Goal: Task Accomplishment & Management: Complete application form

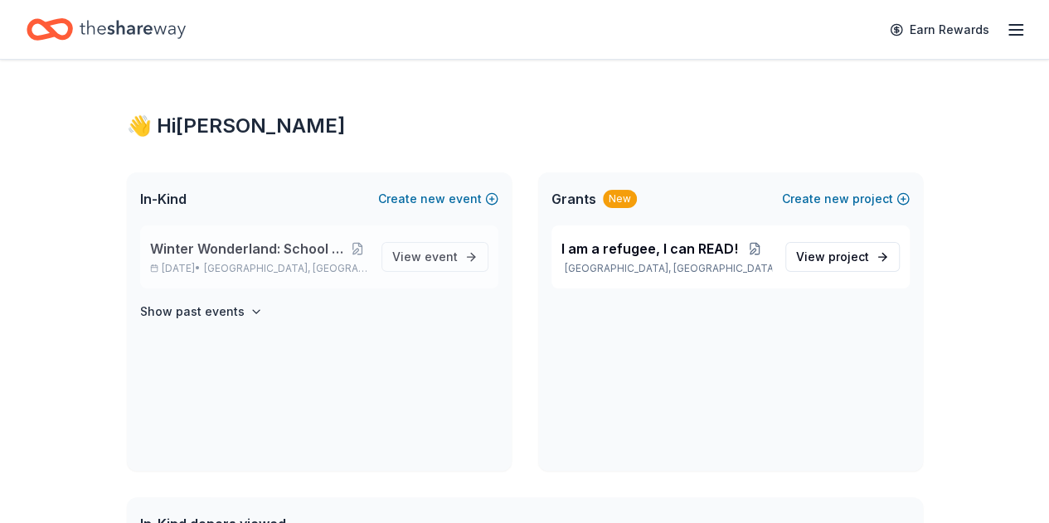
click at [272, 253] on span "Winter Wonderland: School Literacy Parent Night" at bounding box center [248, 249] width 197 height 20
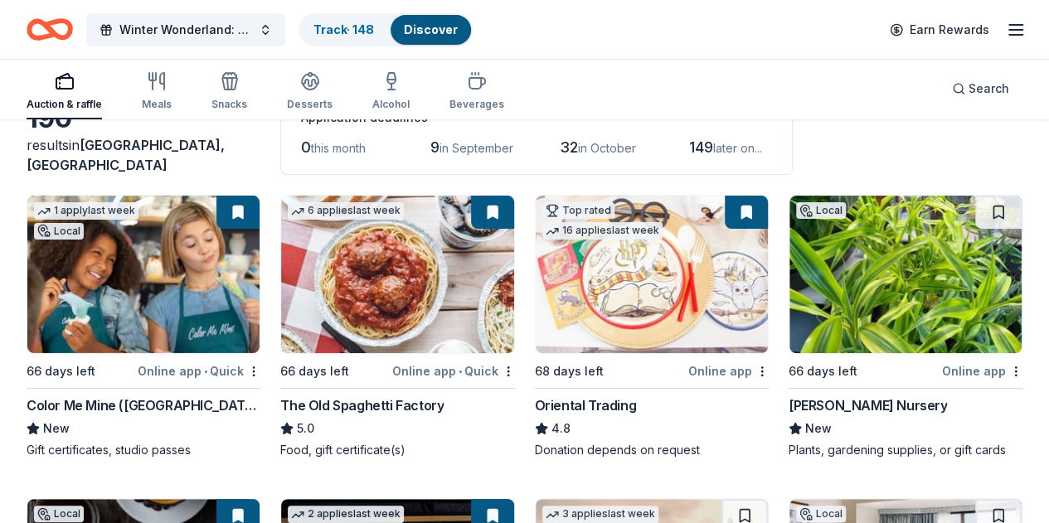
scroll to position [104, 0]
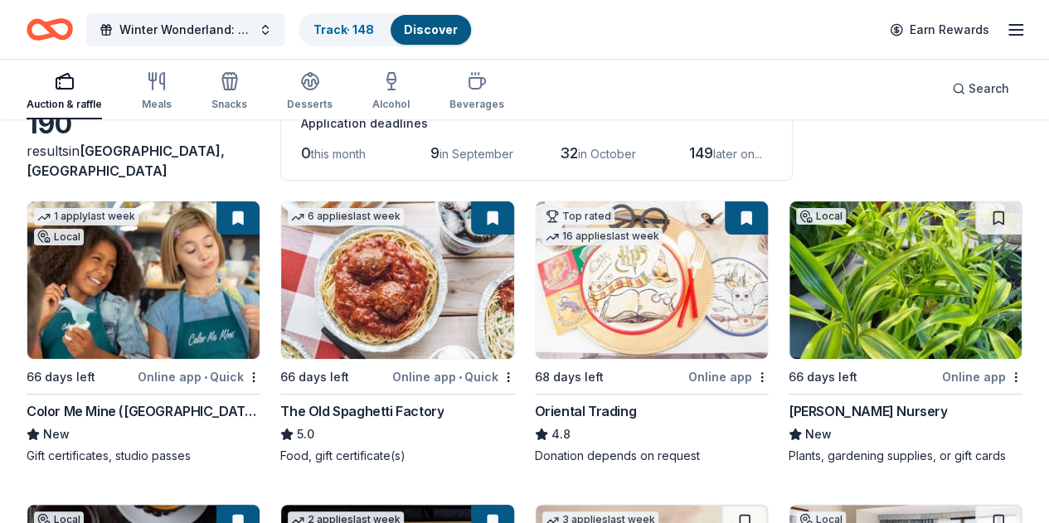
click at [789, 277] on img at bounding box center [905, 281] width 232 height 158
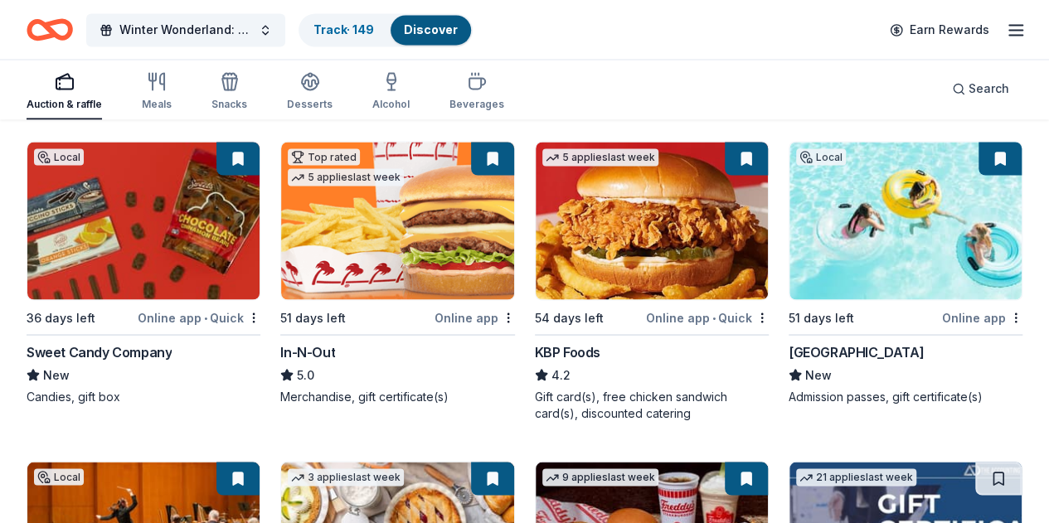
scroll to position [1436, 0]
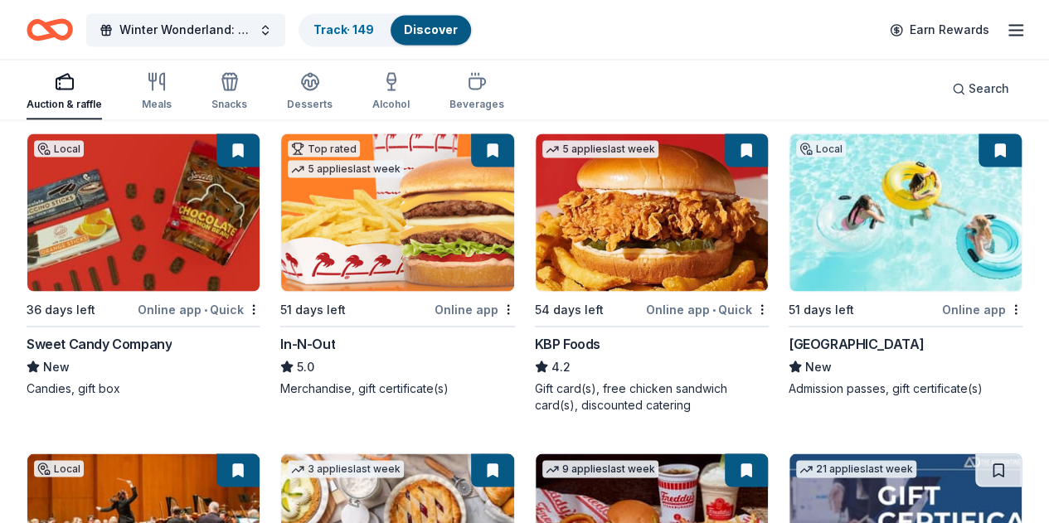
click at [789, 454] on img at bounding box center [905, 533] width 232 height 158
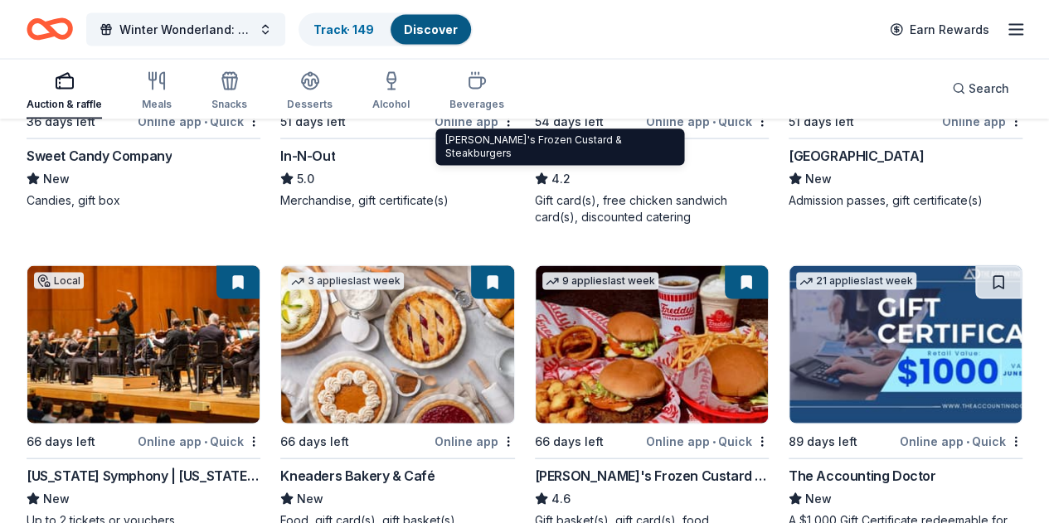
scroll to position [1720, 0]
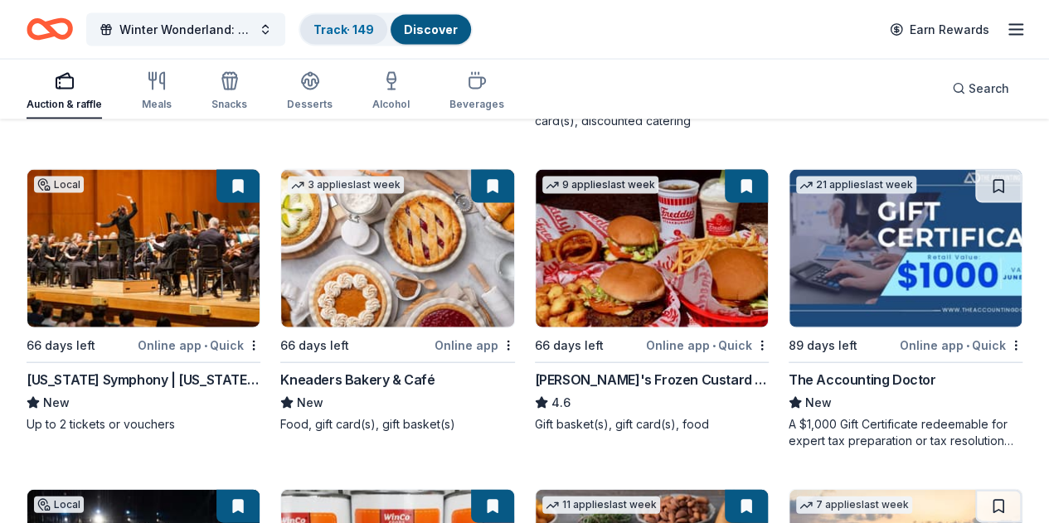
click at [358, 22] on link "Track · 149" at bounding box center [343, 29] width 61 height 14
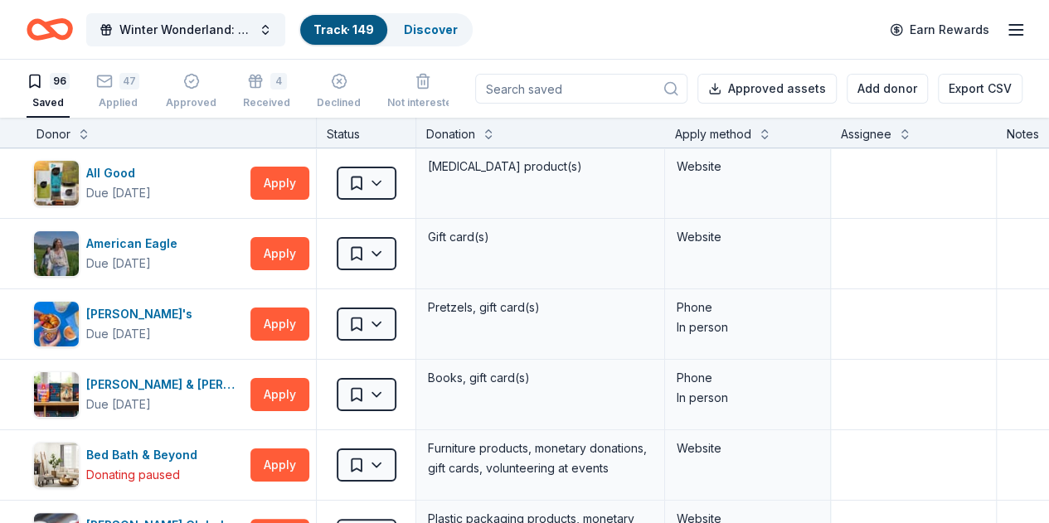
click at [730, 134] on div "Apply method" at bounding box center [713, 134] width 76 height 20
click at [771, 132] on button at bounding box center [764, 132] width 13 height 17
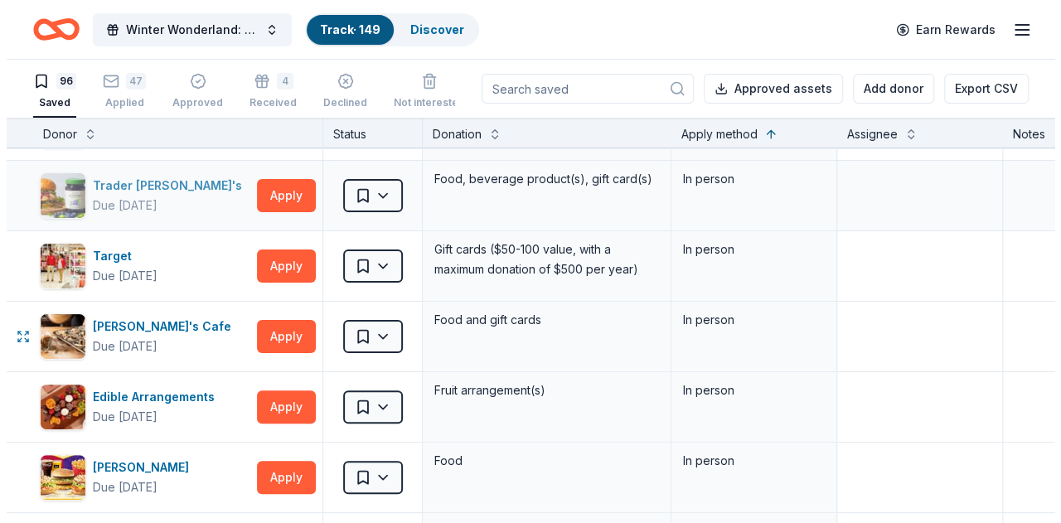
scroll to position [133, 0]
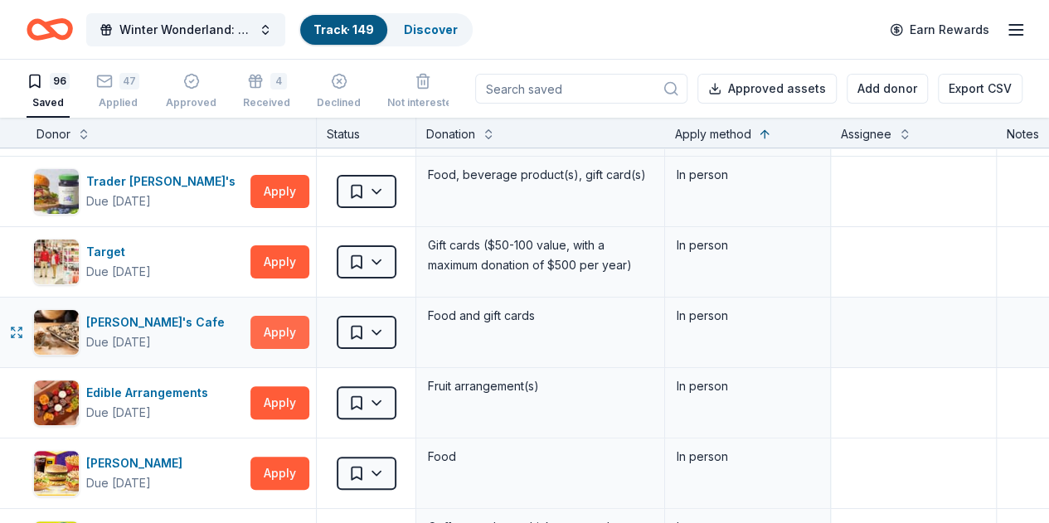
click at [291, 328] on button "Apply" at bounding box center [279, 332] width 59 height 33
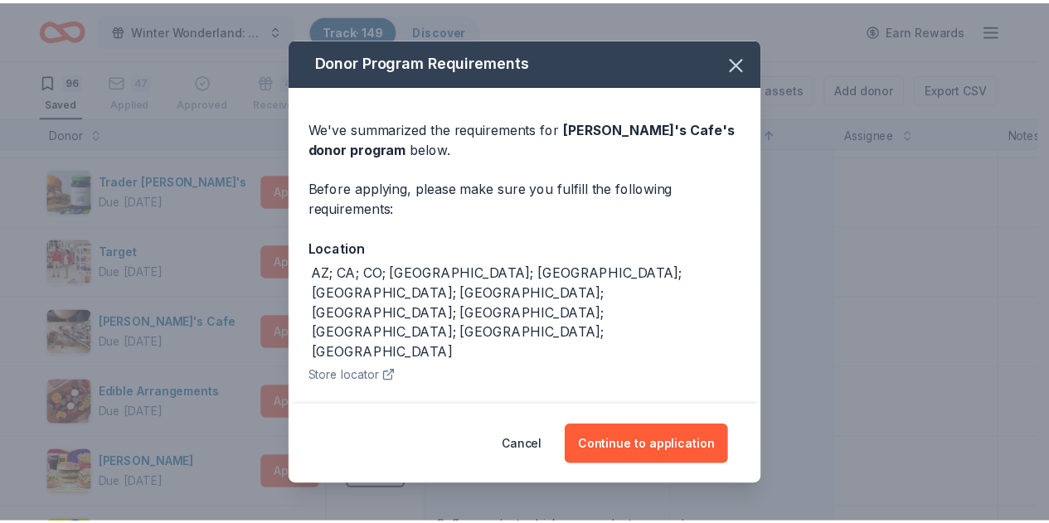
scroll to position [203, 0]
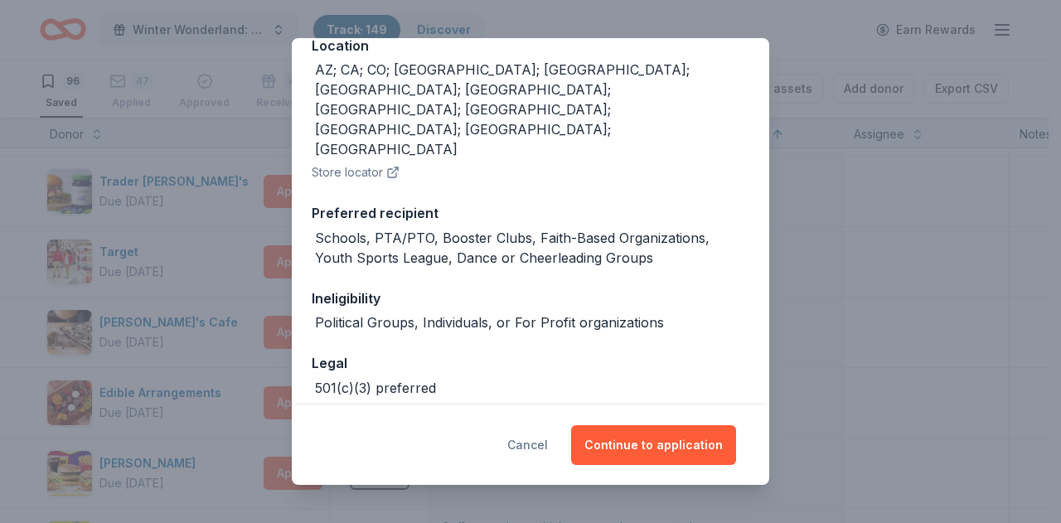
click at [537, 448] on button "Cancel" at bounding box center [527, 445] width 41 height 40
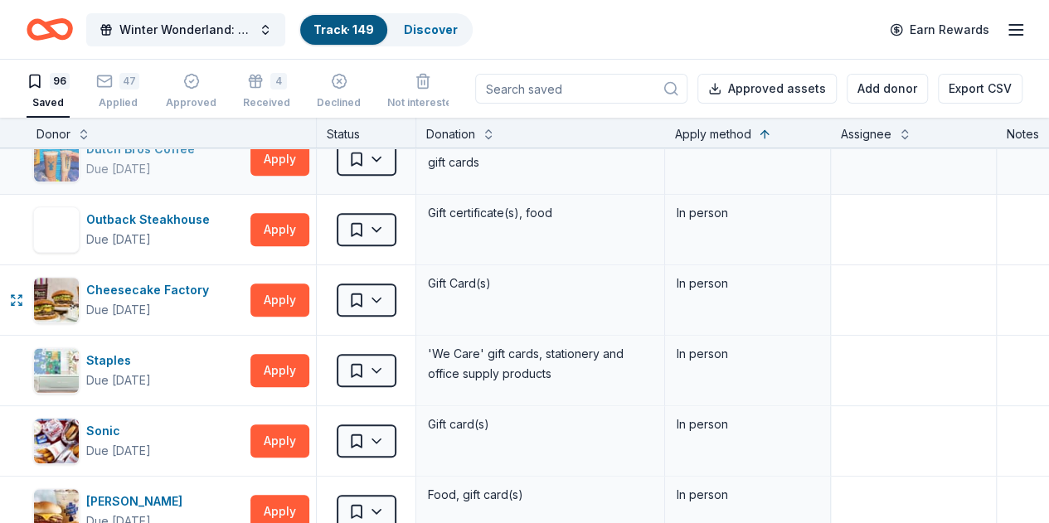
scroll to position [518, 0]
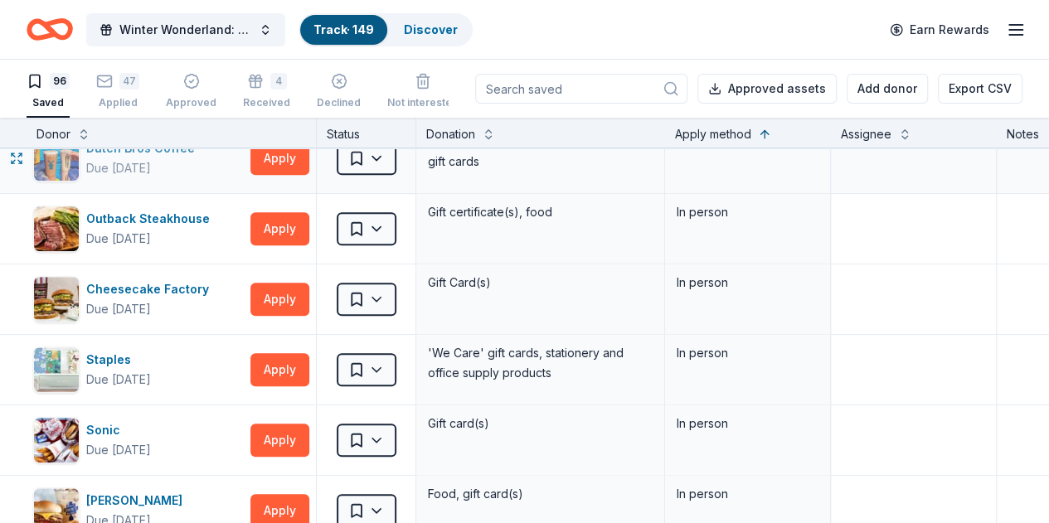
click at [184, 165] on div "Due in 66 days" at bounding box center [143, 168] width 115 height 20
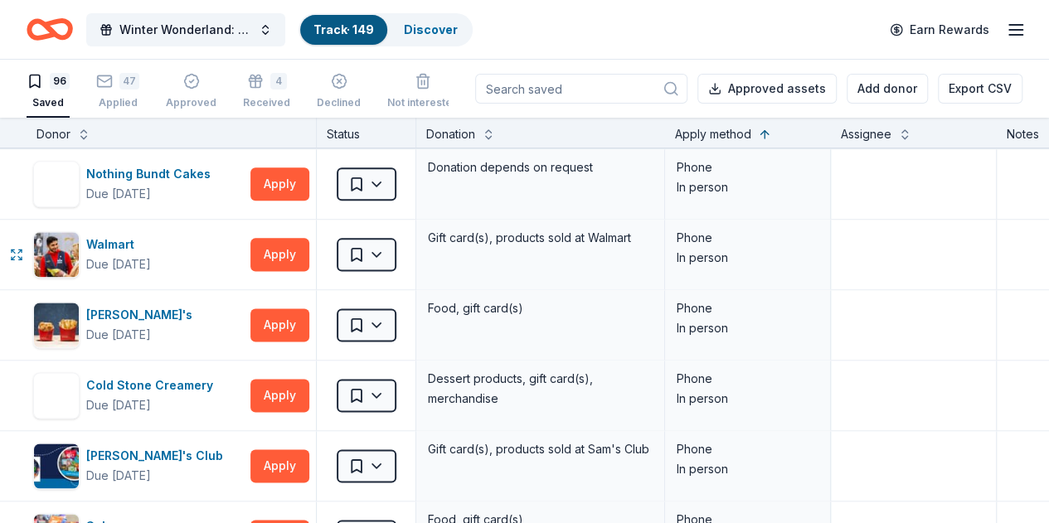
scroll to position [1057, 0]
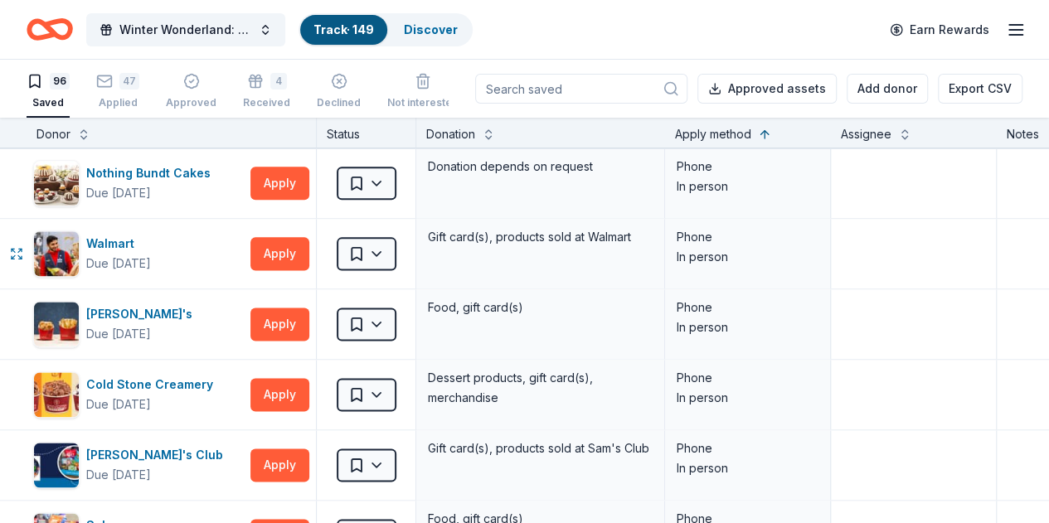
click at [138, 241] on div "Walmart" at bounding box center [118, 244] width 65 height 20
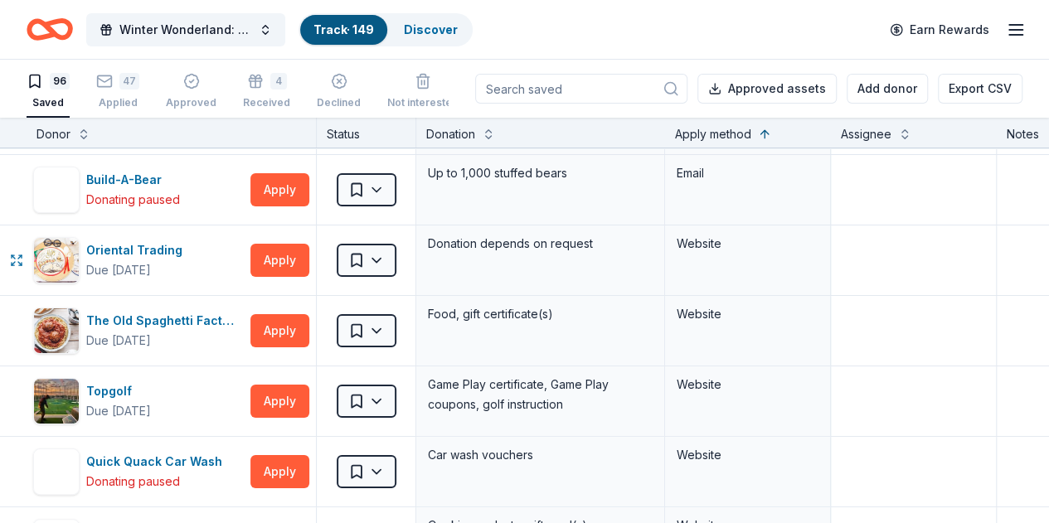
scroll to position [3168, 0]
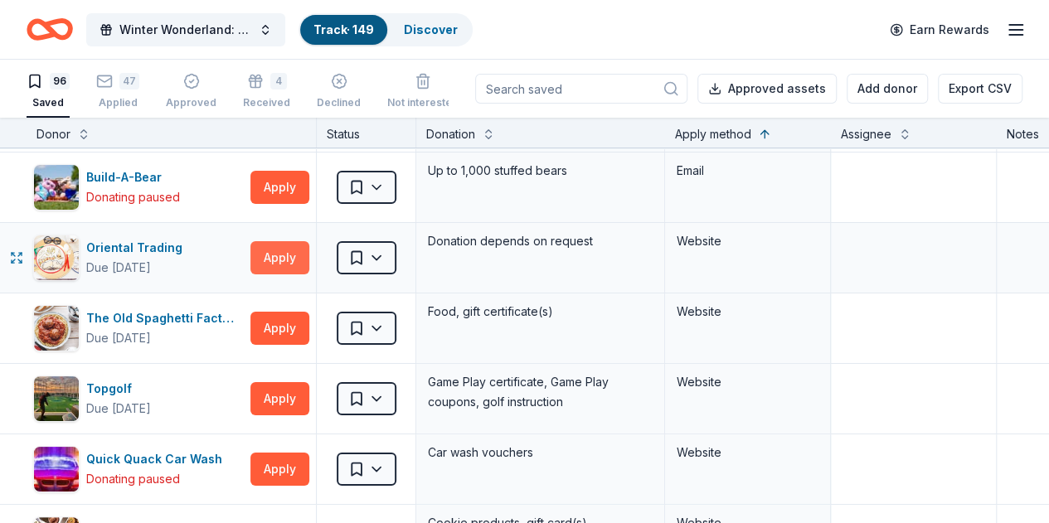
click at [290, 245] on button "Apply" at bounding box center [279, 257] width 59 height 33
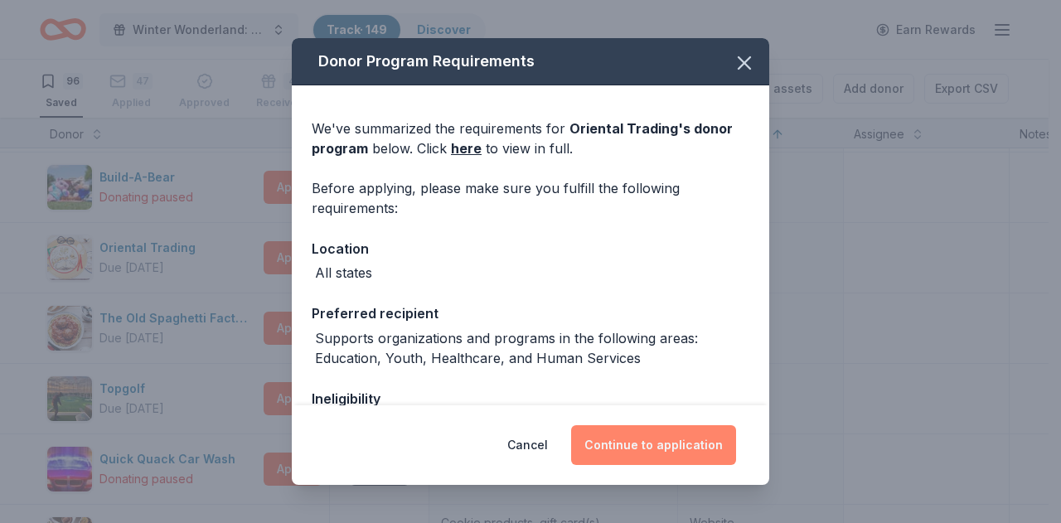
click at [651, 444] on button "Continue to application" at bounding box center [653, 445] width 165 height 40
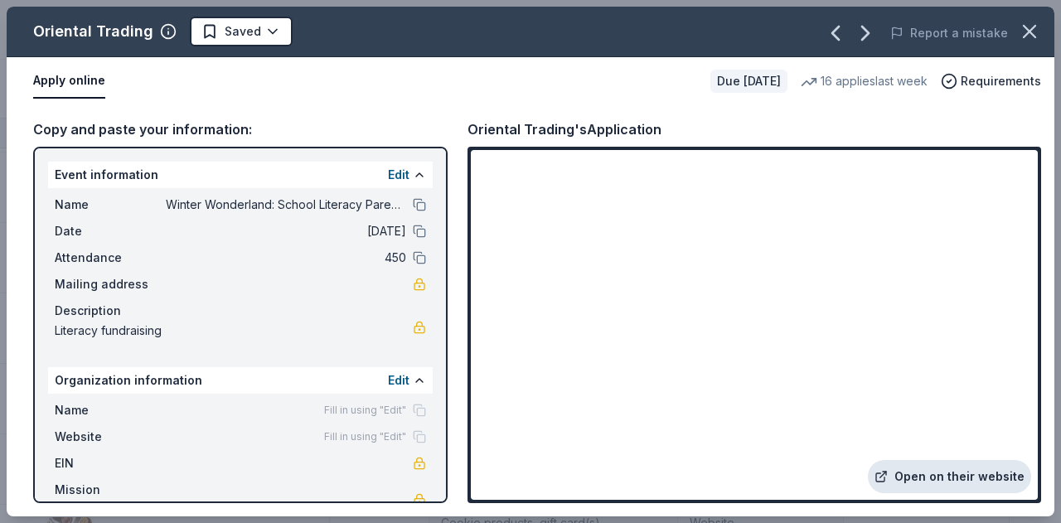
click at [945, 483] on link "Open on their website" at bounding box center [949, 476] width 163 height 33
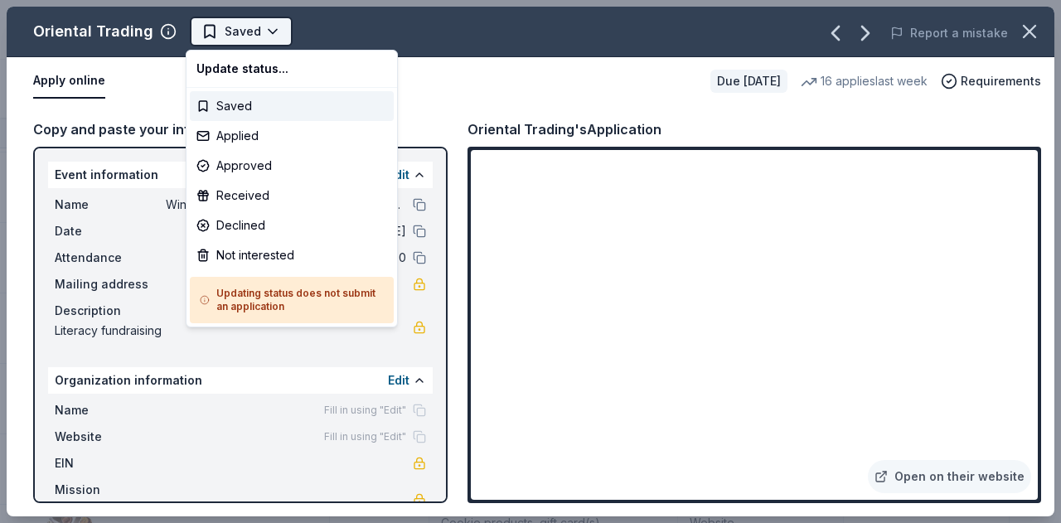
click at [247, 40] on html "Winter Wonderland: School Literacy Parent Night Track · 149 Discover Earn Rewar…" at bounding box center [530, 261] width 1061 height 523
click at [275, 135] on div "Applied" at bounding box center [292, 136] width 204 height 30
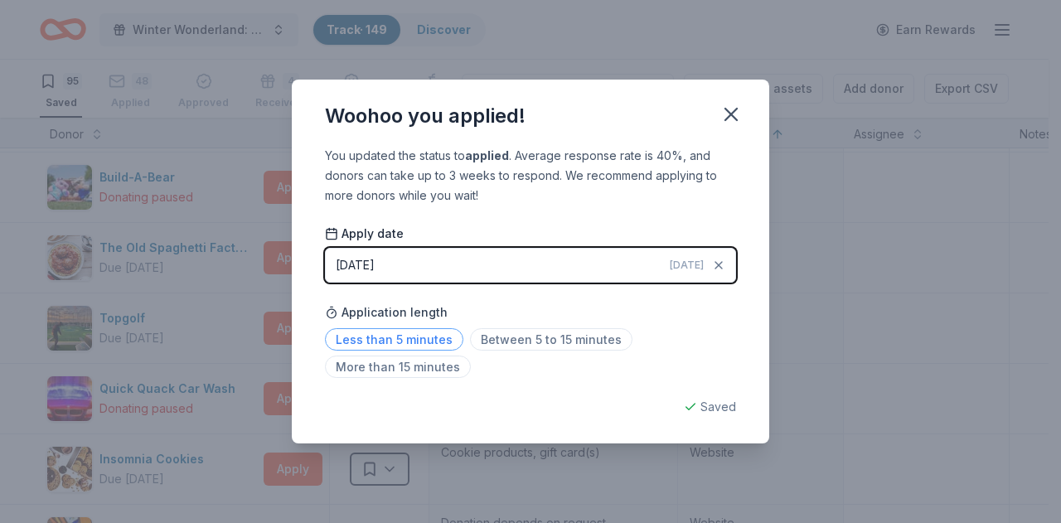
click at [403, 338] on span "Less than 5 minutes" at bounding box center [394, 339] width 138 height 22
click at [731, 119] on icon "button" at bounding box center [731, 114] width 23 height 23
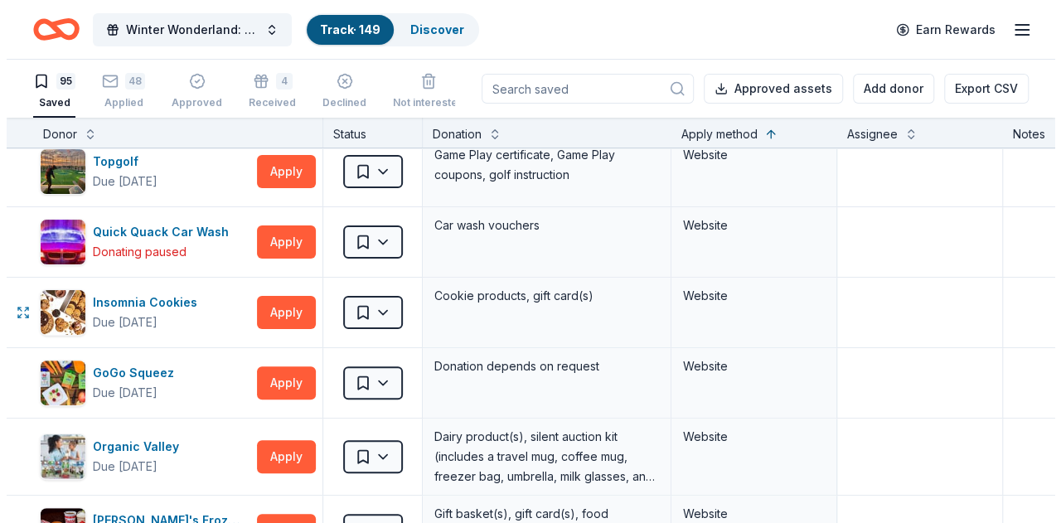
scroll to position [3337, 0]
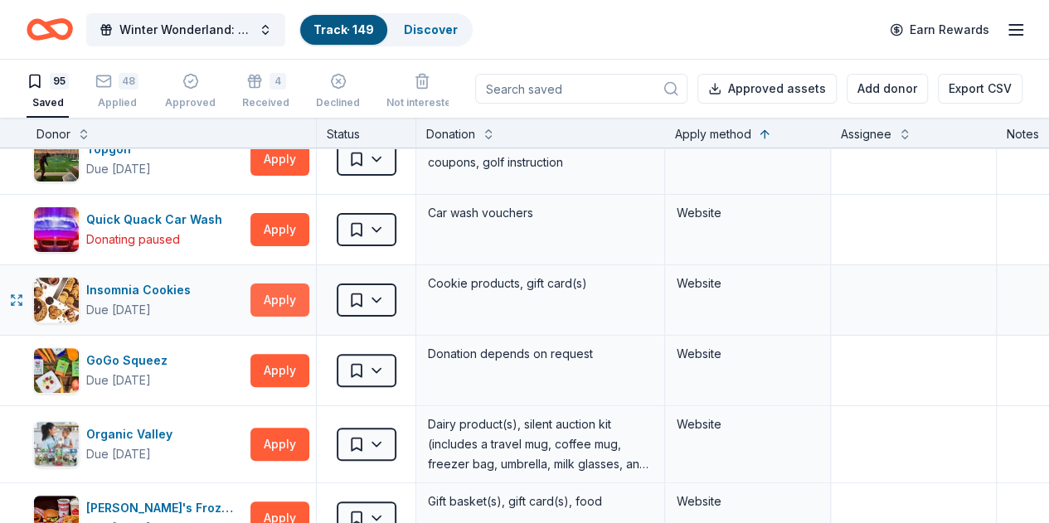
click at [286, 284] on button "Apply" at bounding box center [279, 300] width 59 height 33
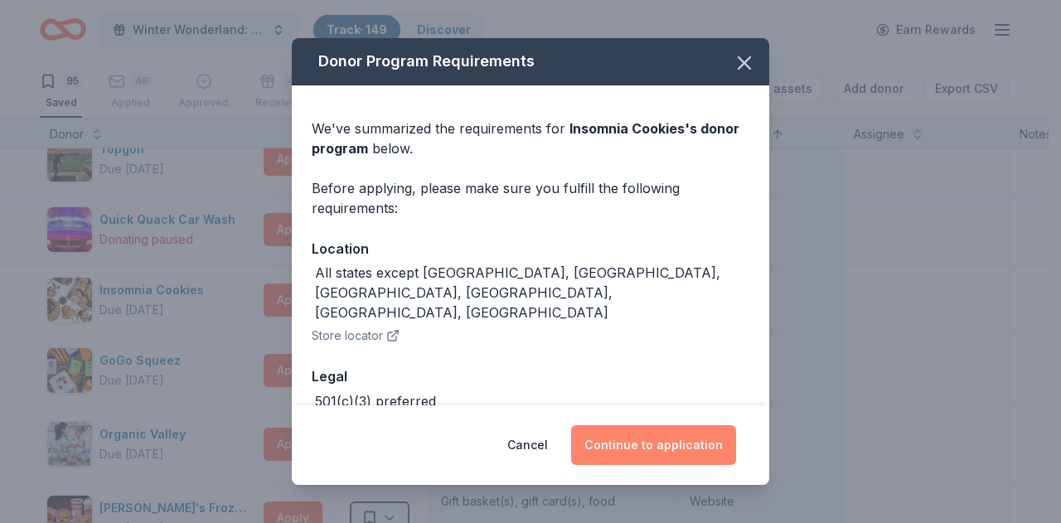
click at [689, 452] on button "Continue to application" at bounding box center [653, 445] width 165 height 40
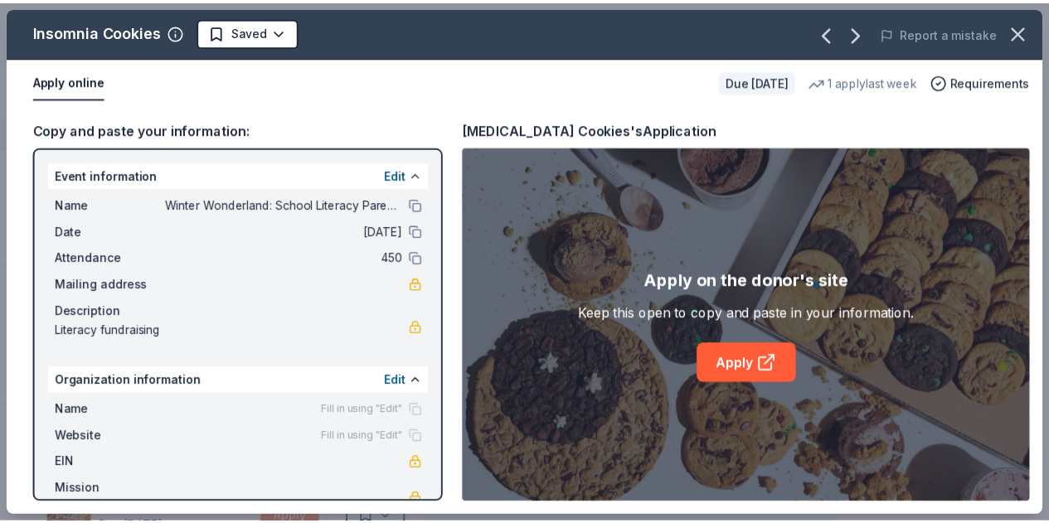
scroll to position [38, 0]
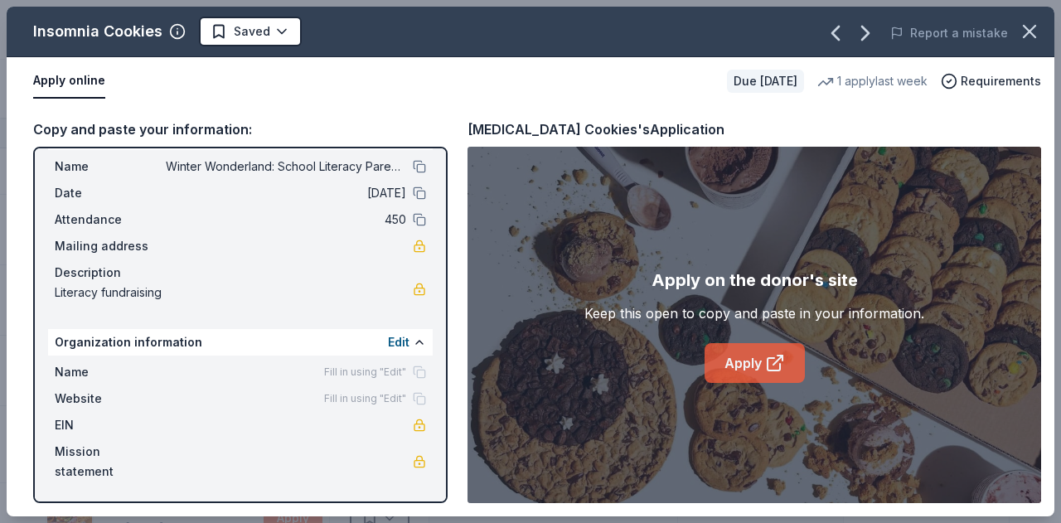
click at [745, 372] on link "Apply" at bounding box center [755, 363] width 100 height 40
click at [1024, 26] on icon "button" at bounding box center [1030, 32] width 12 height 12
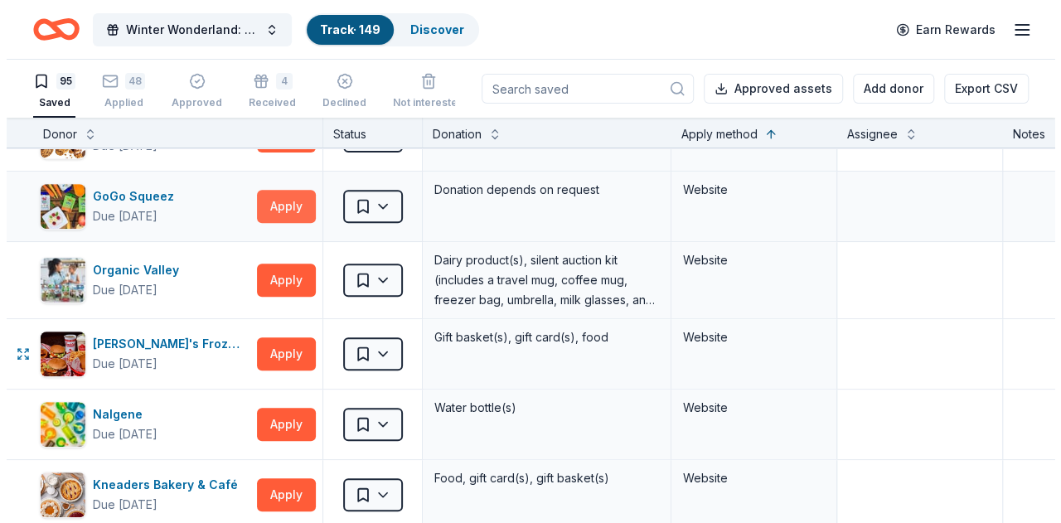
scroll to position [3502, 0]
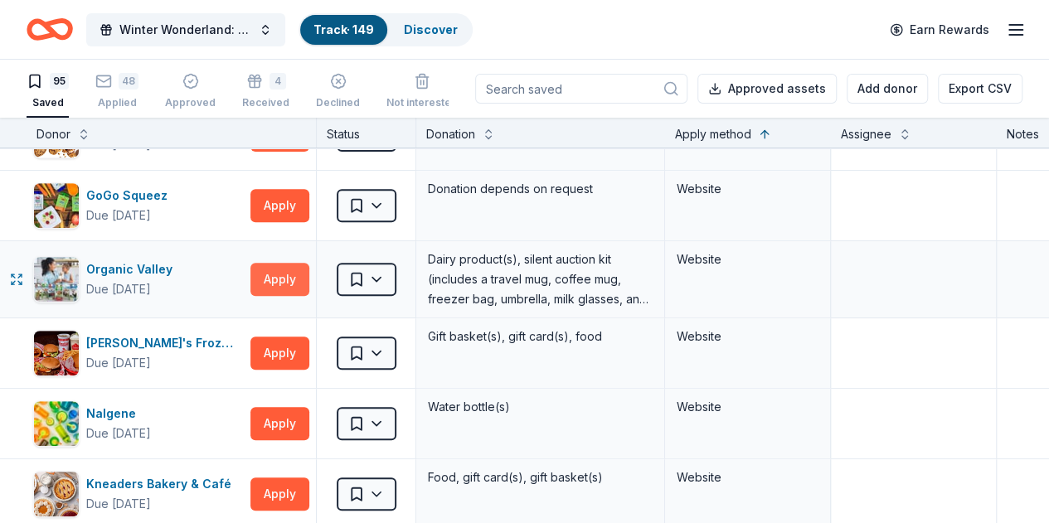
click at [299, 263] on button "Apply" at bounding box center [279, 279] width 59 height 33
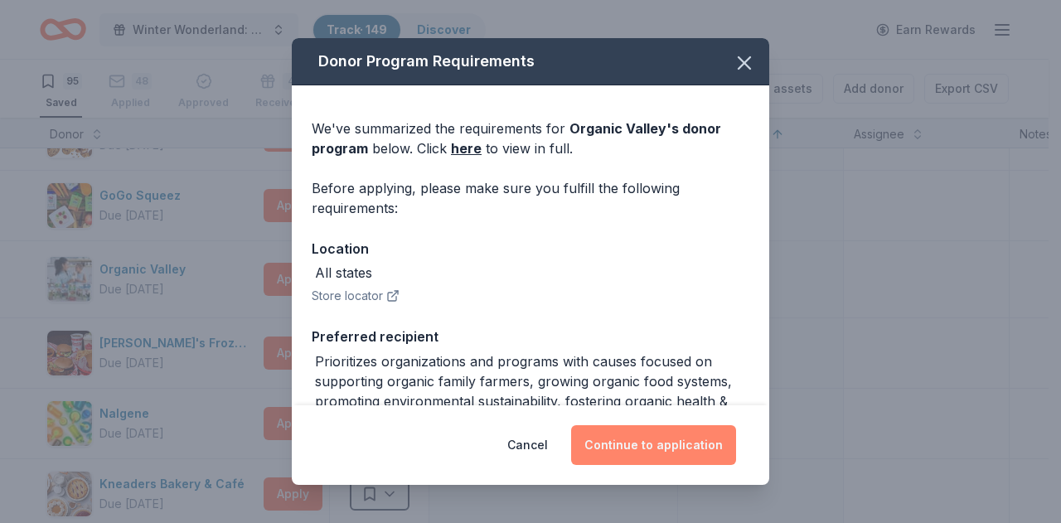
click at [640, 449] on button "Continue to application" at bounding box center [653, 445] width 165 height 40
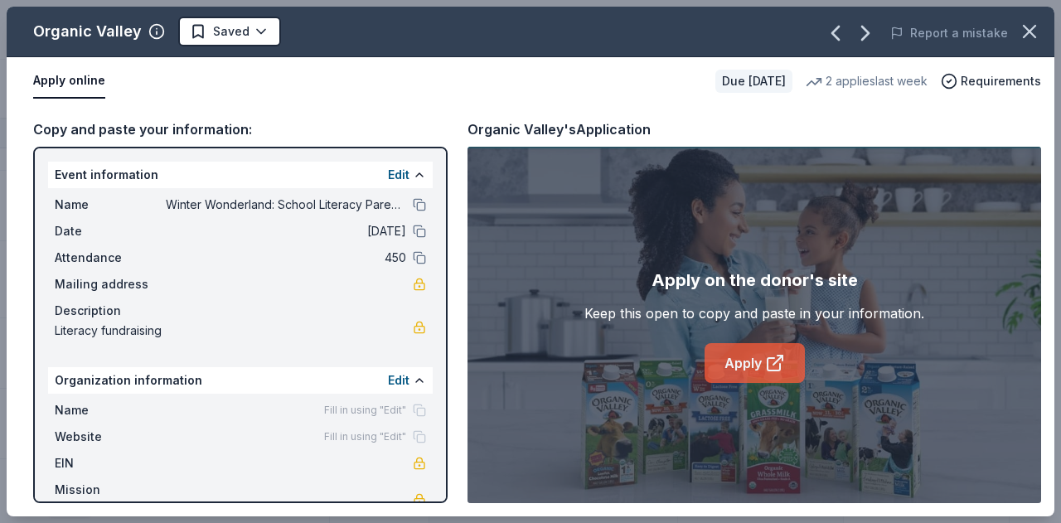
click at [745, 359] on link "Apply" at bounding box center [755, 363] width 100 height 40
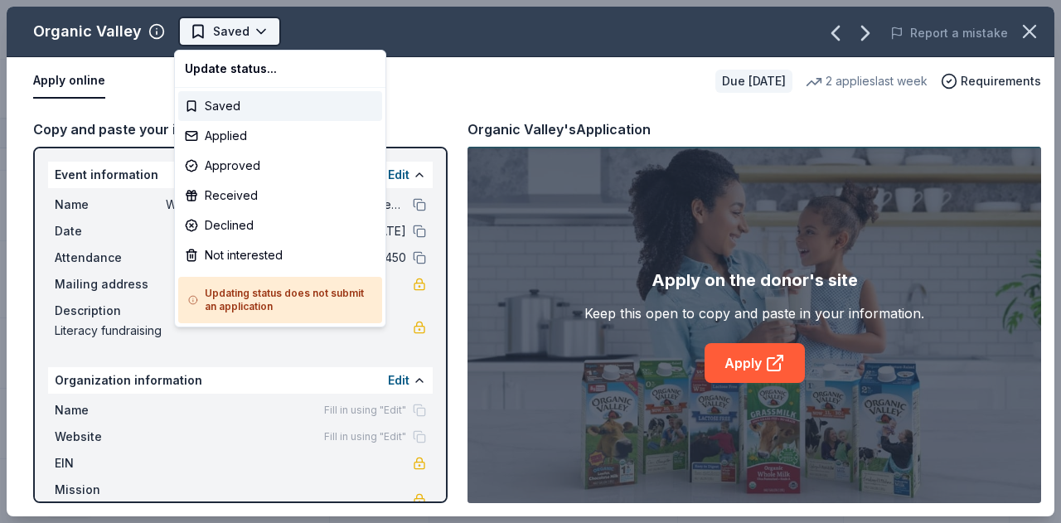
click at [239, 22] on html "Winter Wonderland: School Literacy Parent Night Track · 149 Discover Earn Rewar…" at bounding box center [530, 261] width 1061 height 523
click at [218, 107] on div "Saved" at bounding box center [280, 106] width 204 height 30
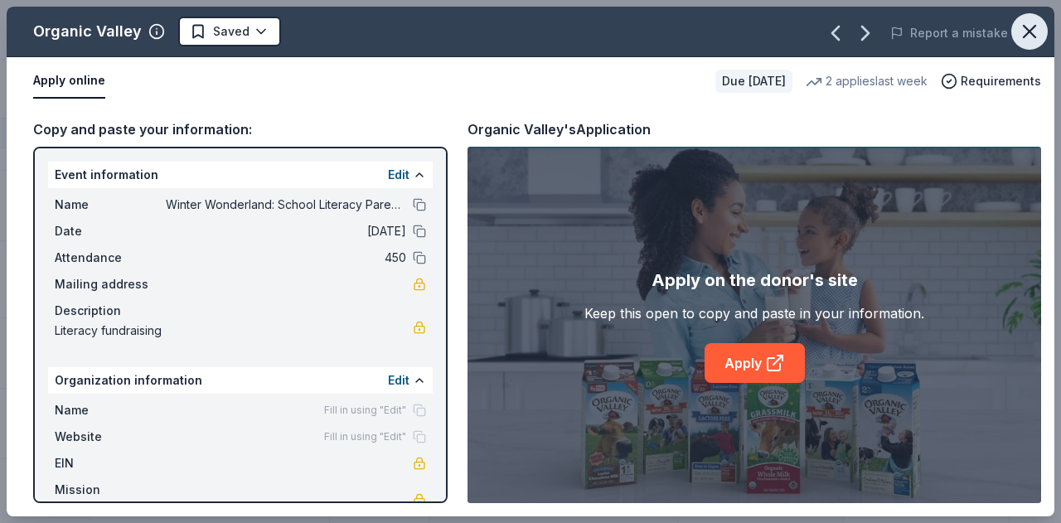
click at [1025, 27] on icon "button" at bounding box center [1030, 32] width 12 height 12
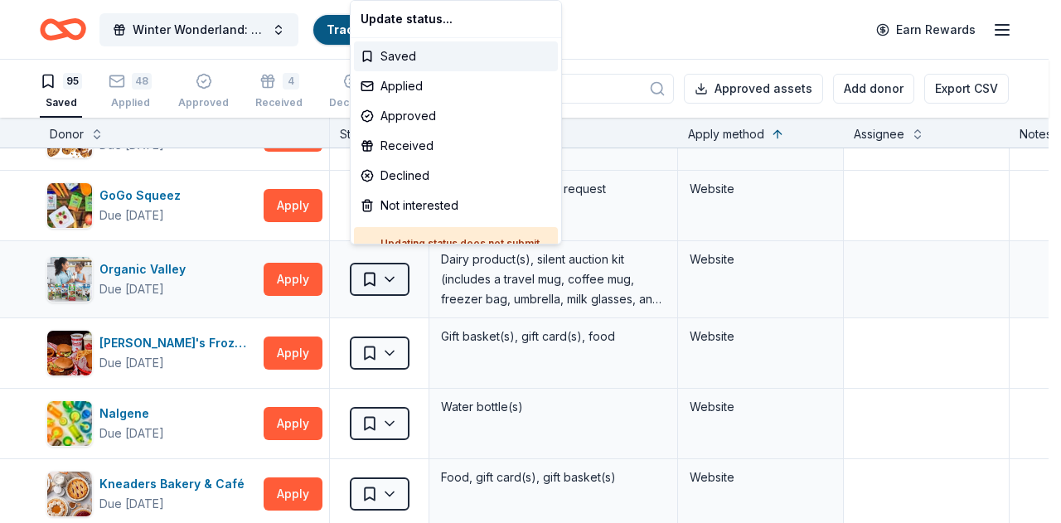
click at [405, 270] on html "Winter Wonderland: School Literacy Parent Night Track · 149 Discover Earn Rewar…" at bounding box center [530, 261] width 1061 height 523
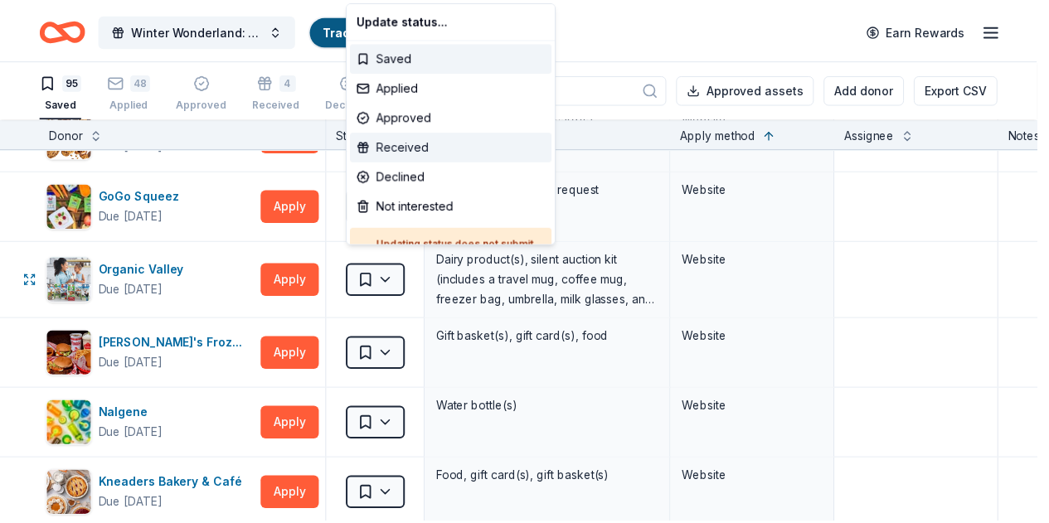
scroll to position [32, 0]
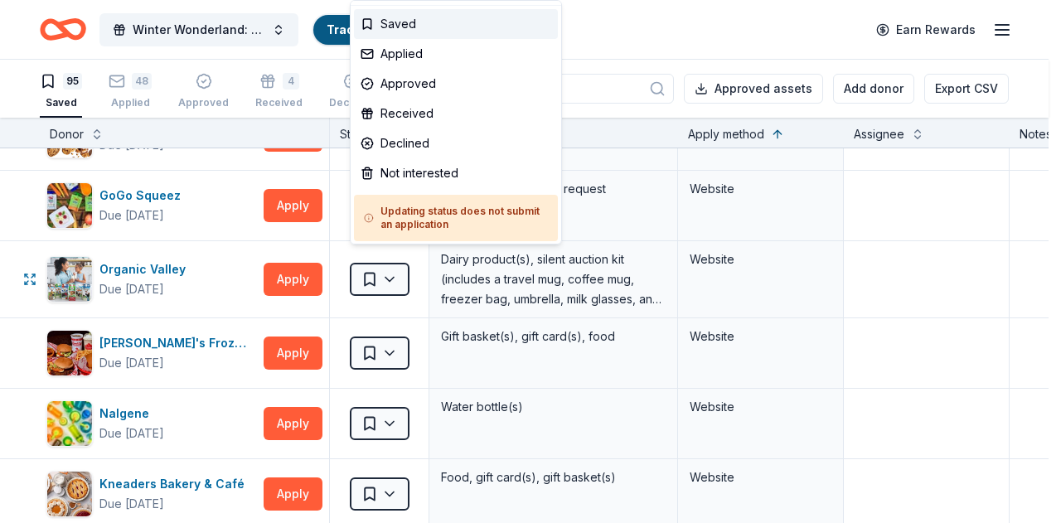
click at [662, 258] on html "Winter Wonderland: School Literacy Parent Night Track · 149 Discover Earn Rewar…" at bounding box center [530, 261] width 1061 height 523
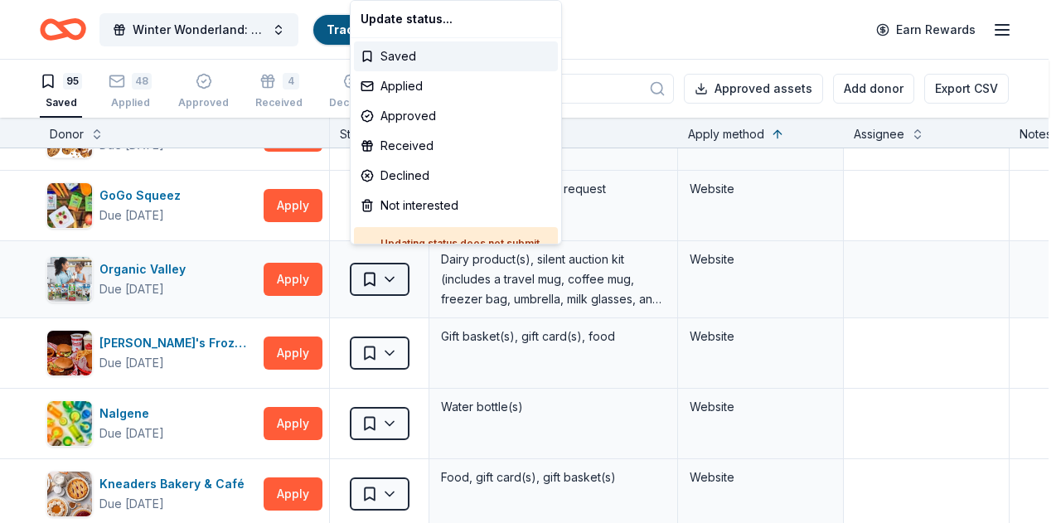
click at [388, 253] on html "Winter Wonderland: School Literacy Parent Night Track · 149 Discover Earn Rewar…" at bounding box center [530, 261] width 1061 height 523
click at [445, 172] on div "Declined" at bounding box center [456, 176] width 204 height 30
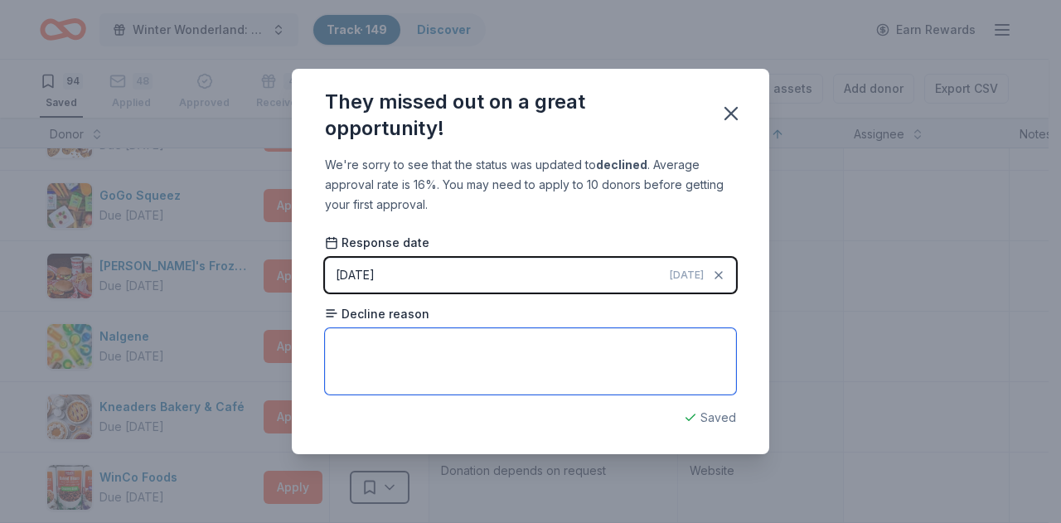
click at [389, 369] on textarea at bounding box center [530, 361] width 411 height 66
type textarea "Outside of their state"
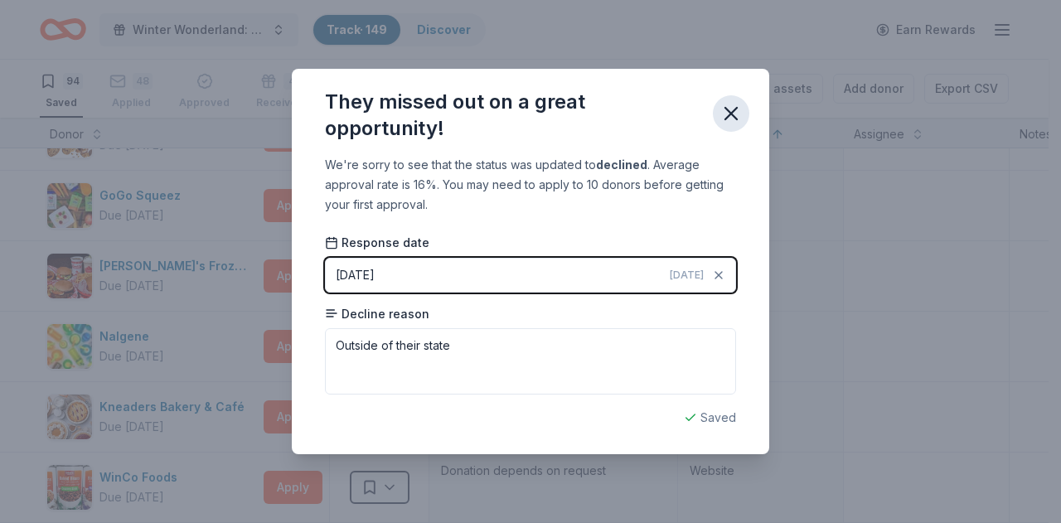
click at [728, 112] on icon "button" at bounding box center [732, 114] width 12 height 12
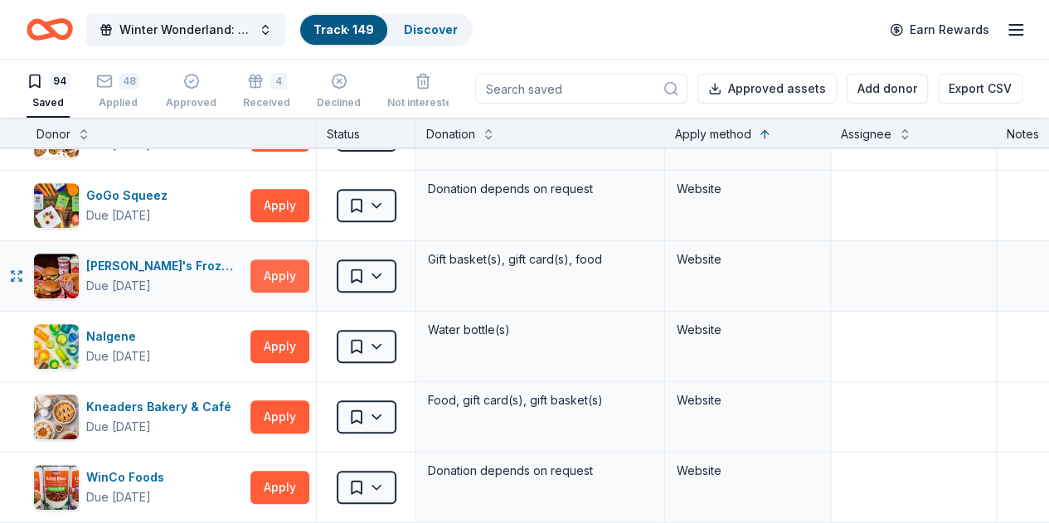
click at [286, 264] on button "Apply" at bounding box center [279, 276] width 59 height 33
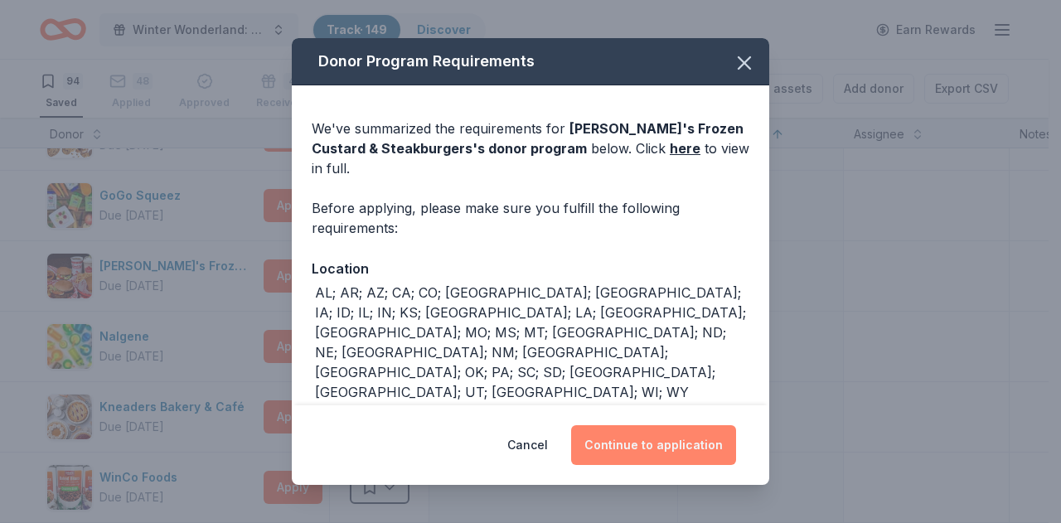
click at [607, 449] on button "Continue to application" at bounding box center [653, 445] width 165 height 40
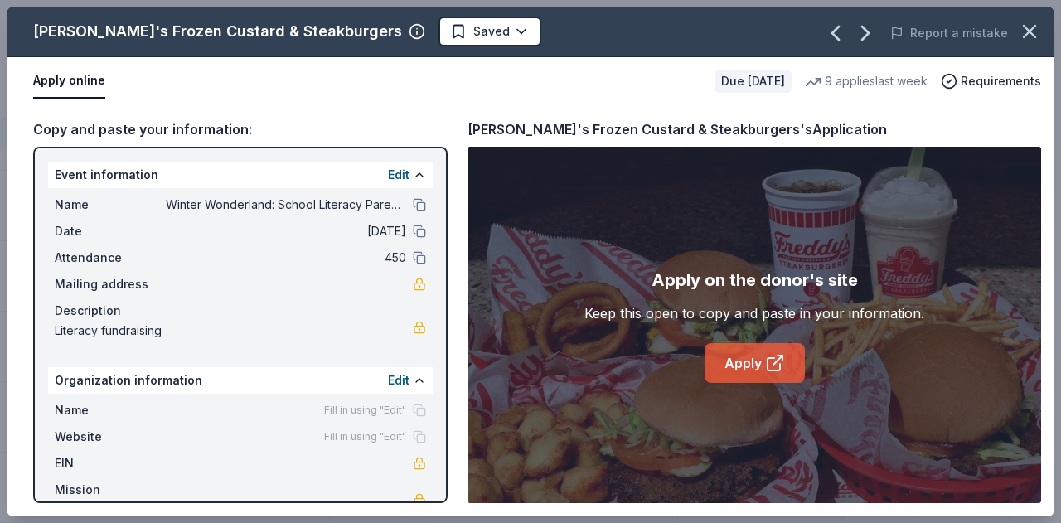
click at [741, 376] on link "Apply" at bounding box center [755, 363] width 100 height 40
click at [421, 34] on html "Winter Wonderland: School Literacy Parent Night Track · 149 Discover Earn Rewar…" at bounding box center [530, 261] width 1061 height 523
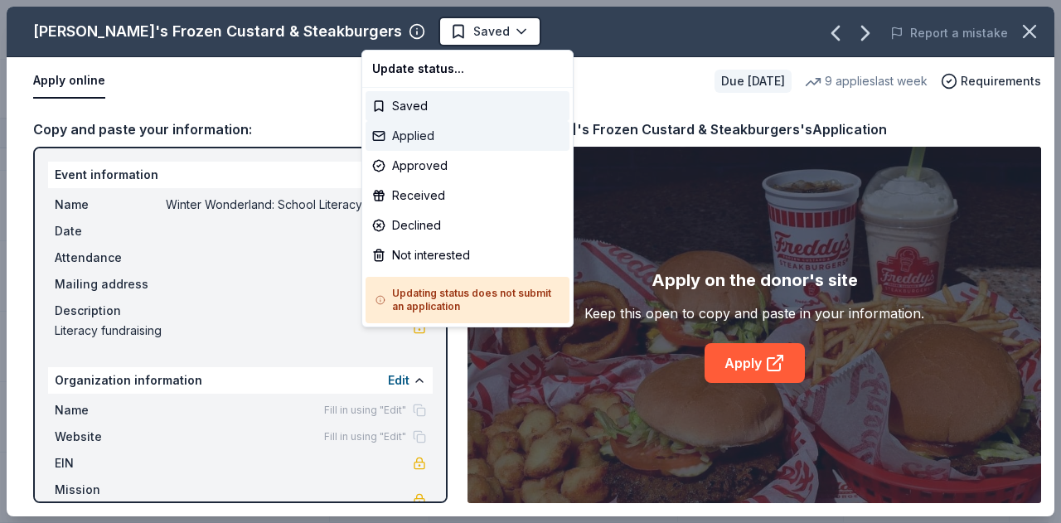
click at [430, 134] on div "Applied" at bounding box center [468, 136] width 204 height 30
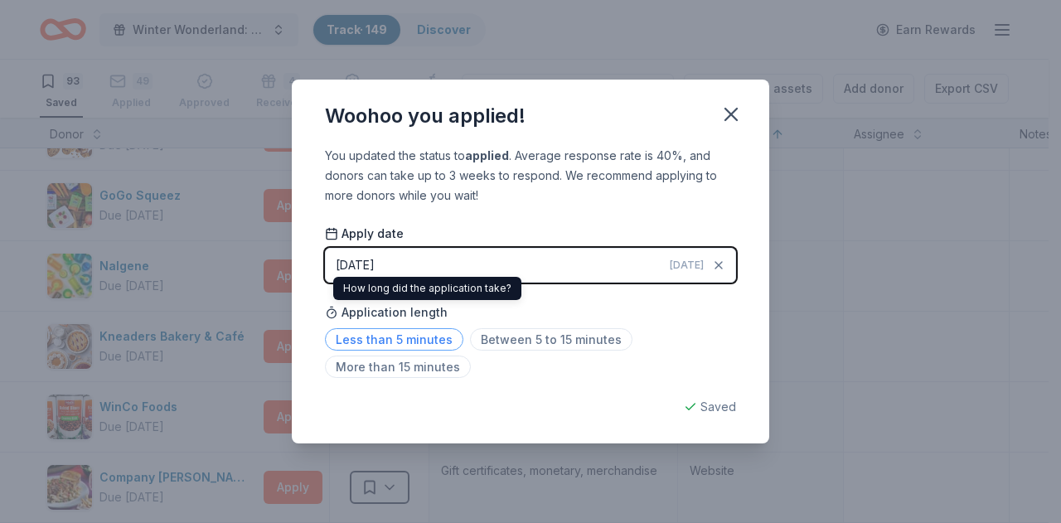
click at [420, 338] on span "Less than 5 minutes" at bounding box center [394, 339] width 138 height 22
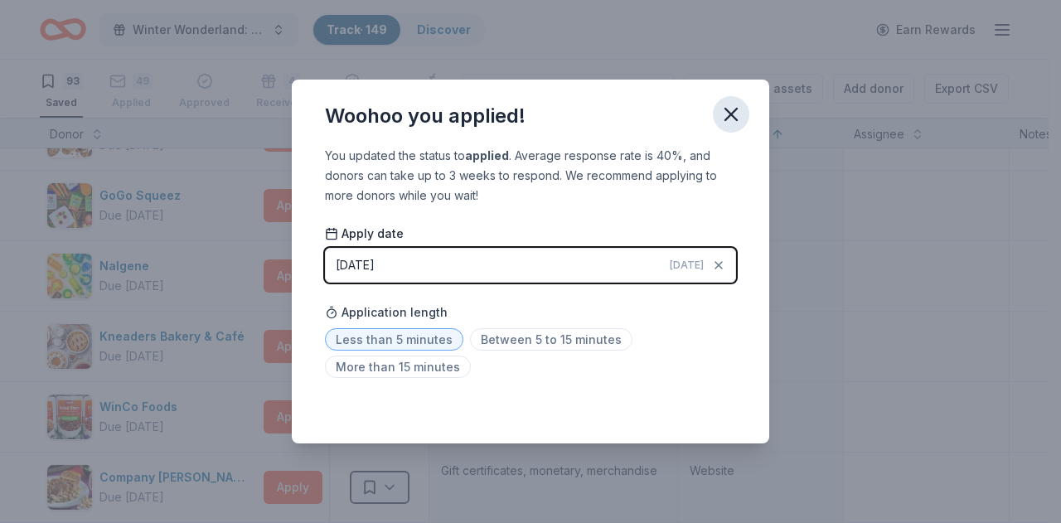
click at [735, 111] on icon "button" at bounding box center [732, 115] width 12 height 12
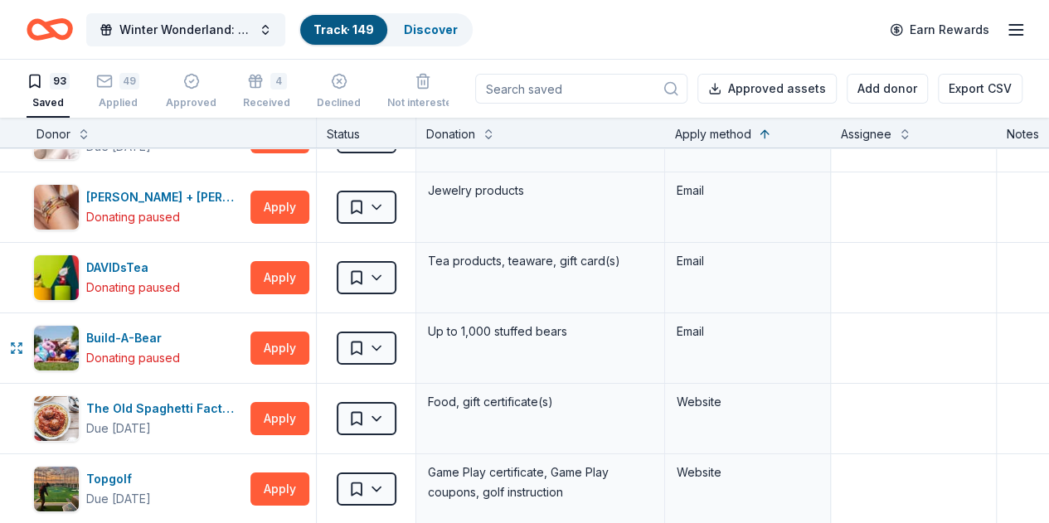
scroll to position [3180, 0]
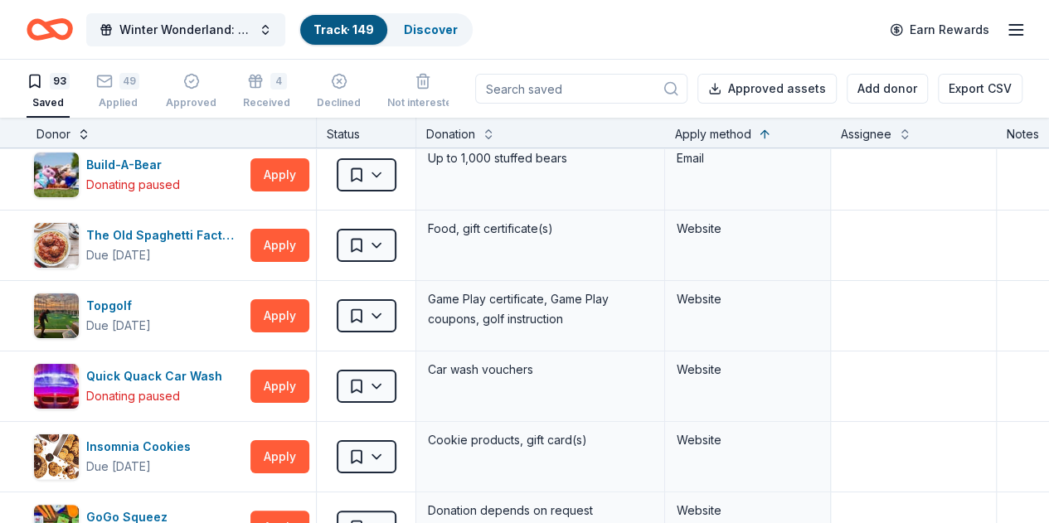
click at [90, 134] on button at bounding box center [83, 132] width 13 height 17
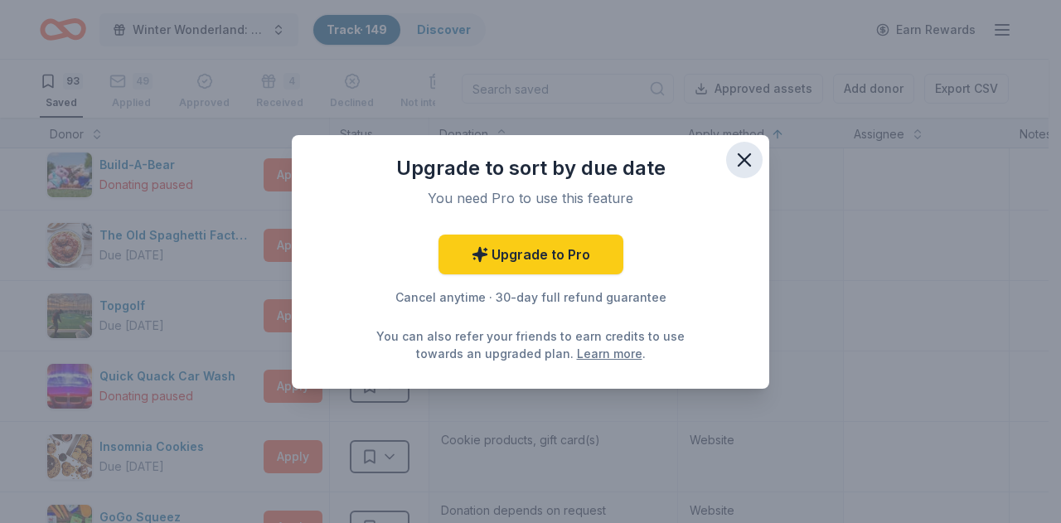
click at [746, 162] on icon "button" at bounding box center [745, 160] width 12 height 12
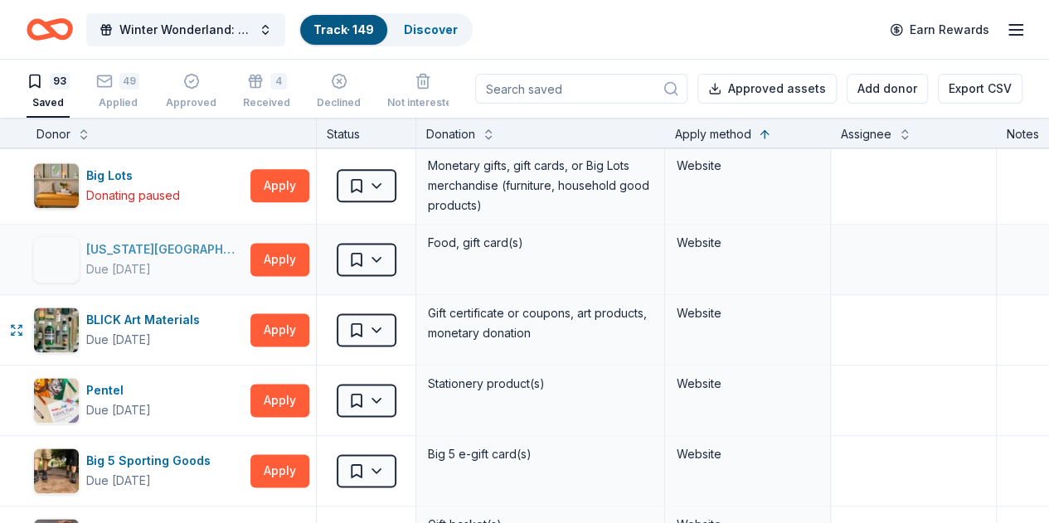
scroll to position [4237, 0]
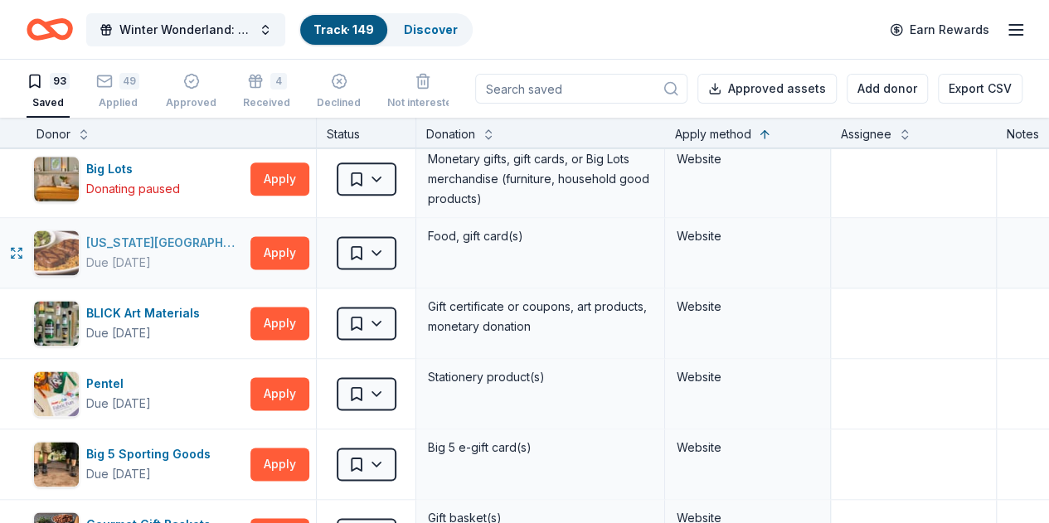
click at [154, 233] on div "Texas Roadhouse" at bounding box center [165, 243] width 158 height 20
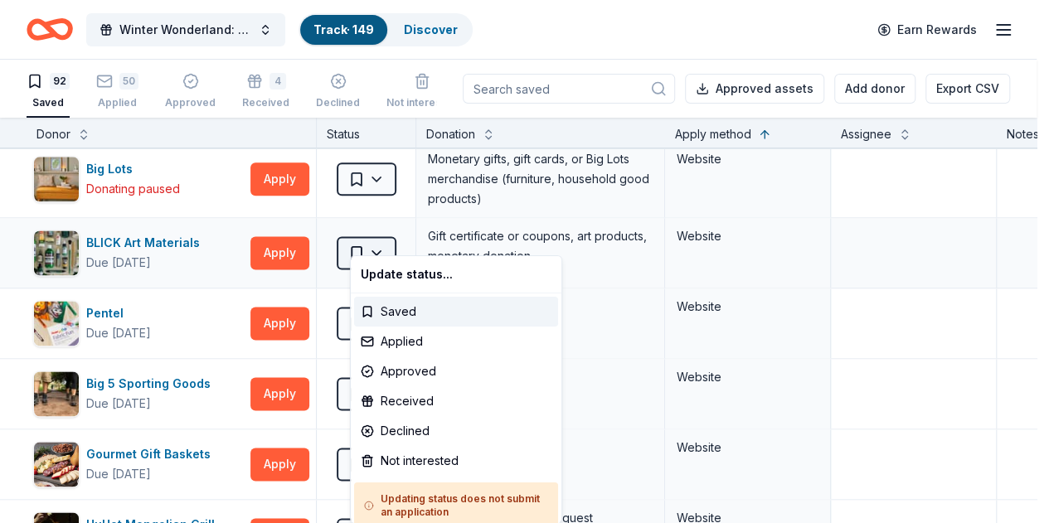
click at [363, 235] on html "Winter Wonderland: School Literacy Parent Night Track · 149 Discover Earn Rewar…" at bounding box center [524, 261] width 1049 height 523
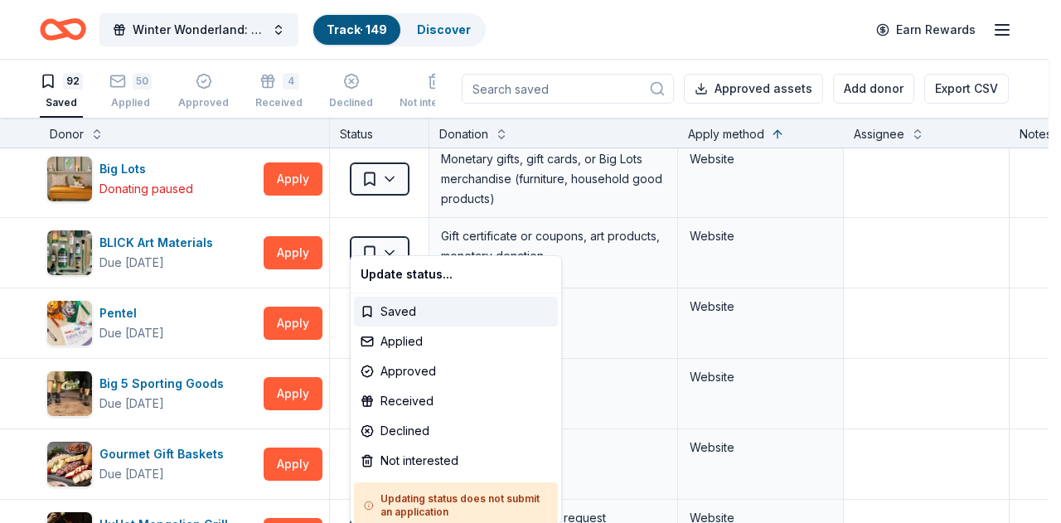
click at [114, 90] on html "Winter Wonderland: School Literacy Parent Night Track · 149 Discover Earn Rewar…" at bounding box center [530, 261] width 1061 height 523
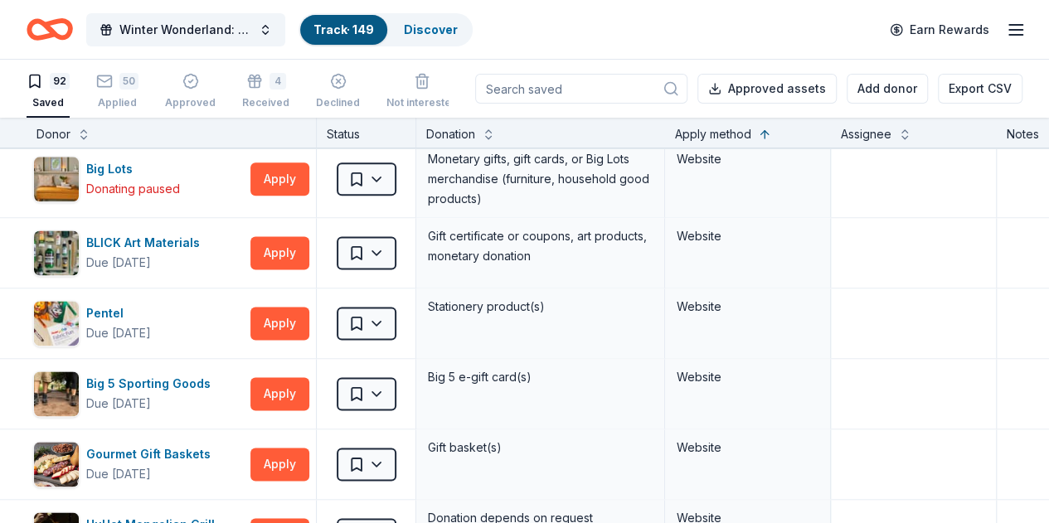
click at [114, 90] on div "50 Applied" at bounding box center [117, 91] width 42 height 36
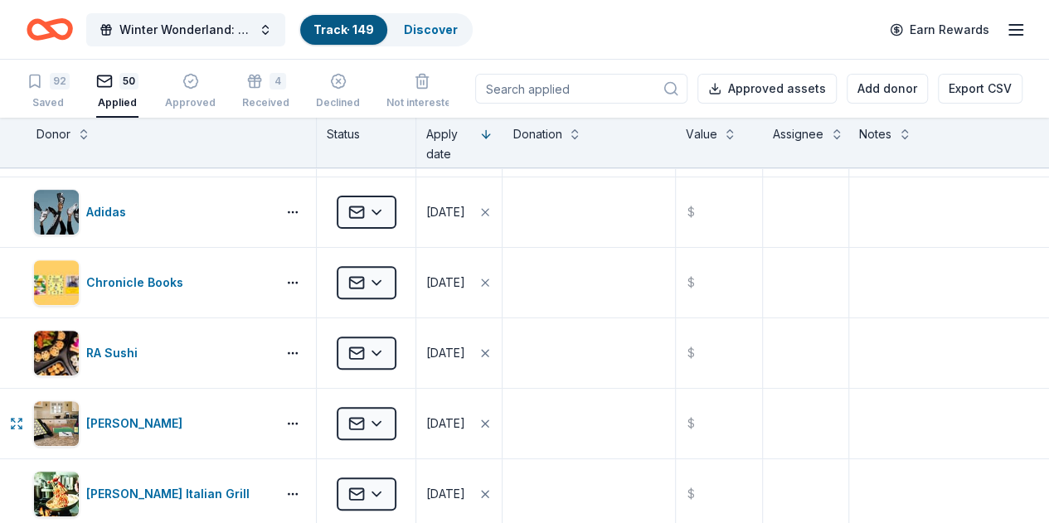
scroll to position [274, 0]
click at [90, 132] on button at bounding box center [83, 132] width 13 height 17
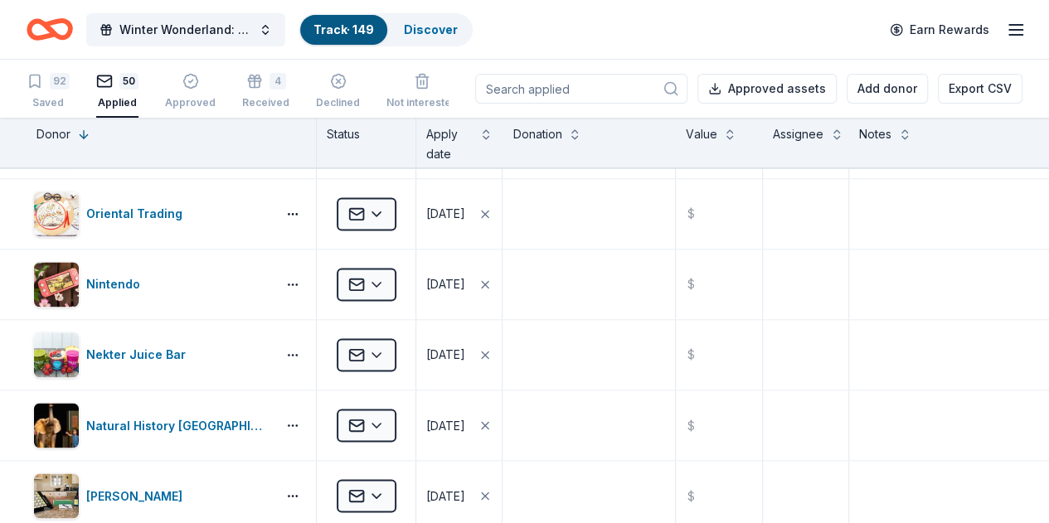
scroll to position [1341, 0]
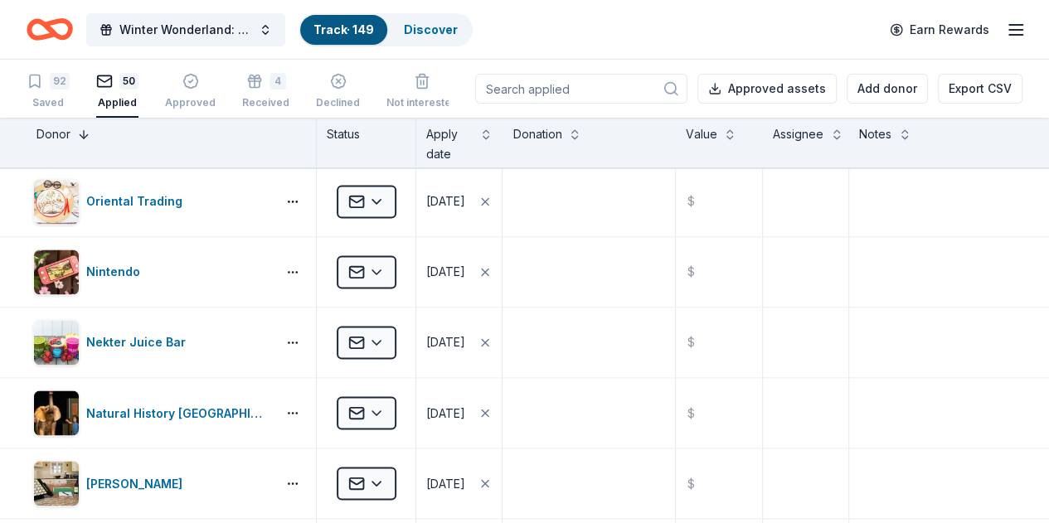
click at [90, 135] on button at bounding box center [83, 132] width 13 height 17
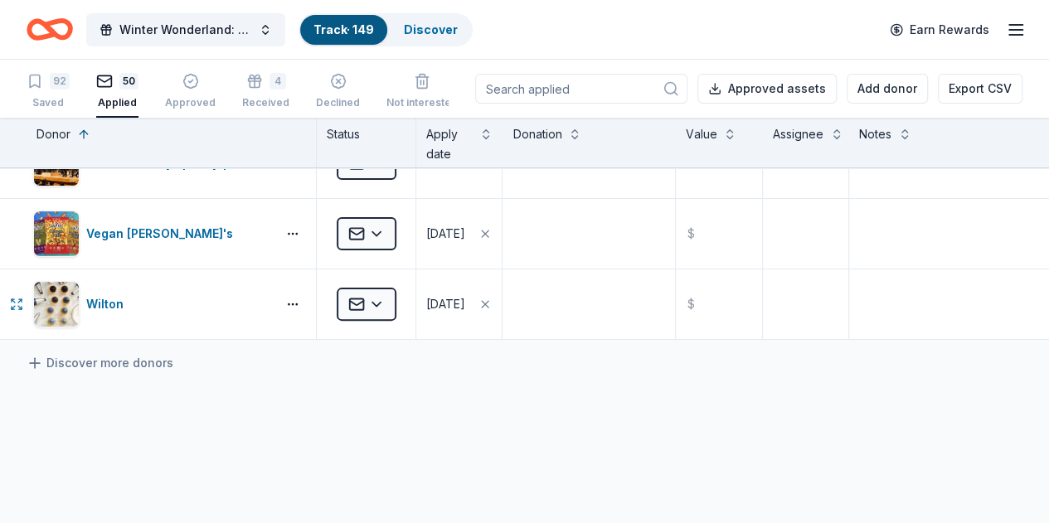
scroll to position [3358, 0]
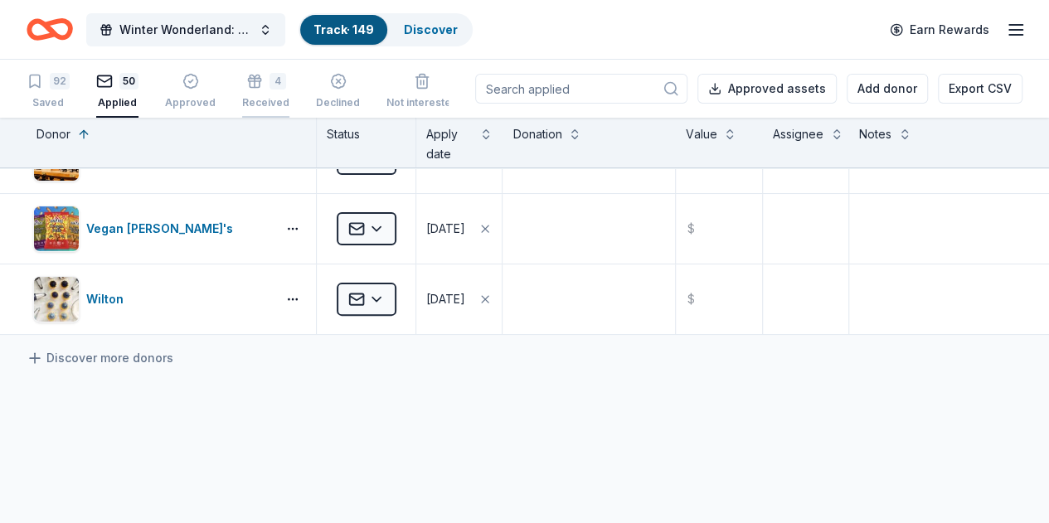
click at [272, 96] on div "Received" at bounding box center [265, 102] width 47 height 13
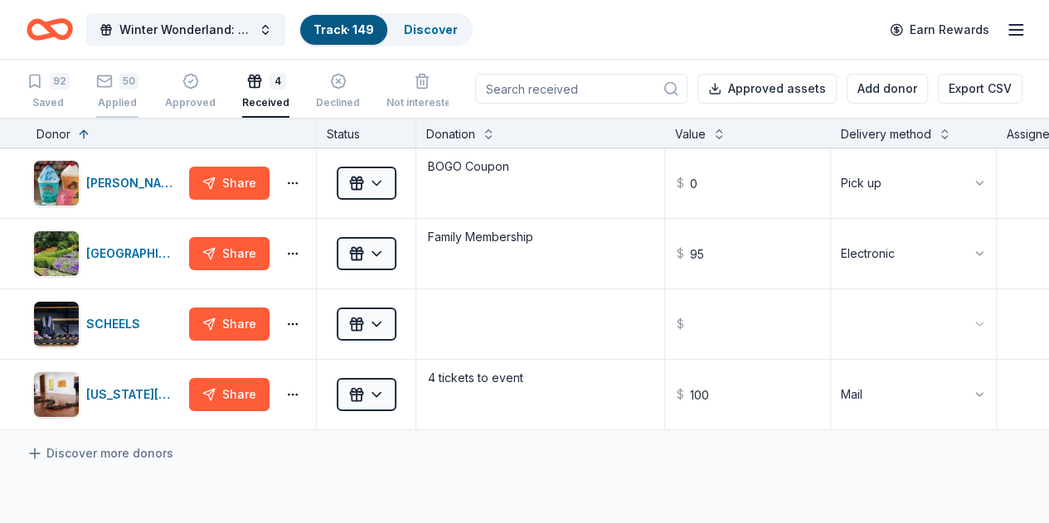
click at [138, 93] on div "50 Applied" at bounding box center [117, 91] width 42 height 36
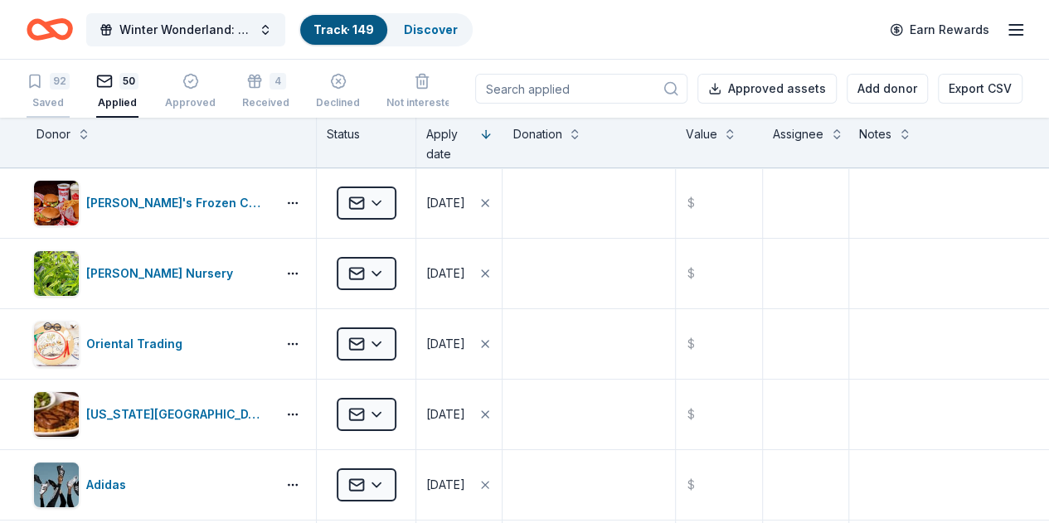
click at [65, 103] on div "Saved" at bounding box center [48, 102] width 43 height 13
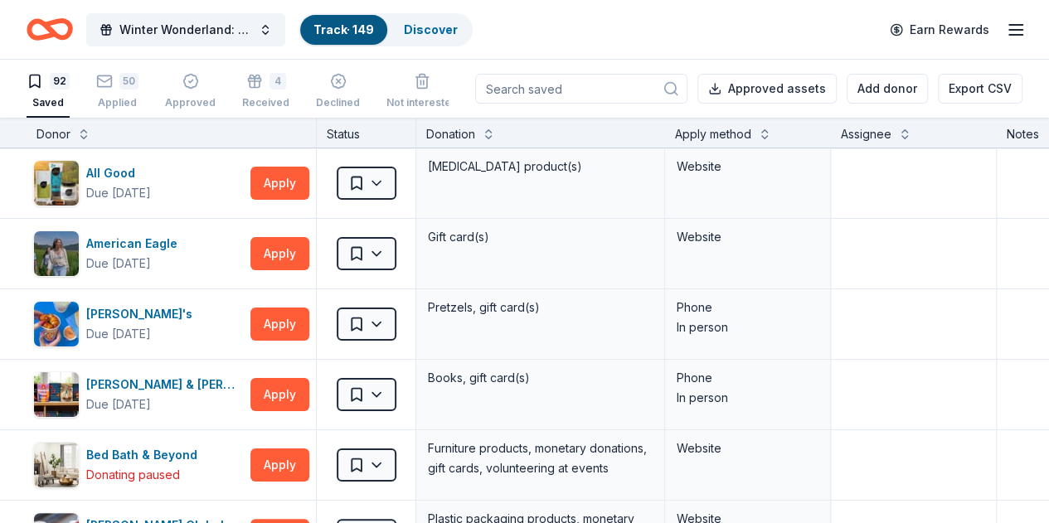
click at [723, 144] on div "Apply method" at bounding box center [748, 133] width 166 height 30
drag, startPoint x: 746, startPoint y: 127, endPoint x: 776, endPoint y: 133, distance: 30.4
click at [776, 133] on div "Apply method" at bounding box center [748, 134] width 146 height 20
click at [771, 133] on button at bounding box center [764, 132] width 13 height 17
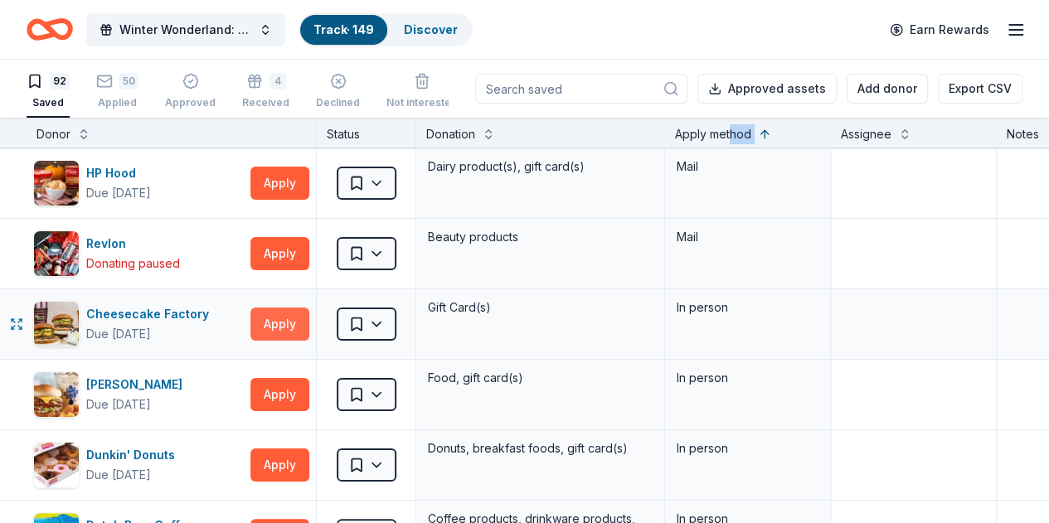
click at [305, 319] on button "Apply" at bounding box center [279, 324] width 59 height 33
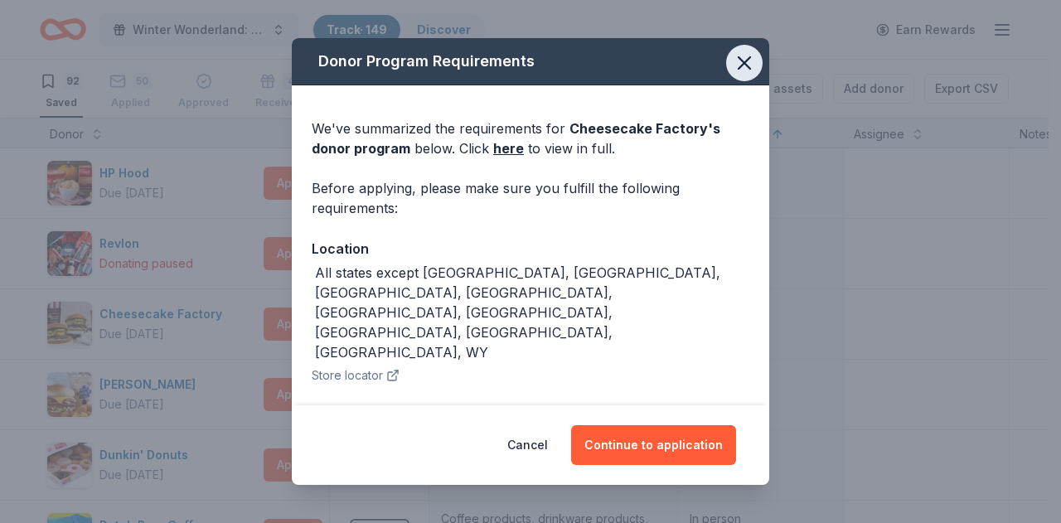
click at [733, 64] on icon "button" at bounding box center [744, 62] width 23 height 23
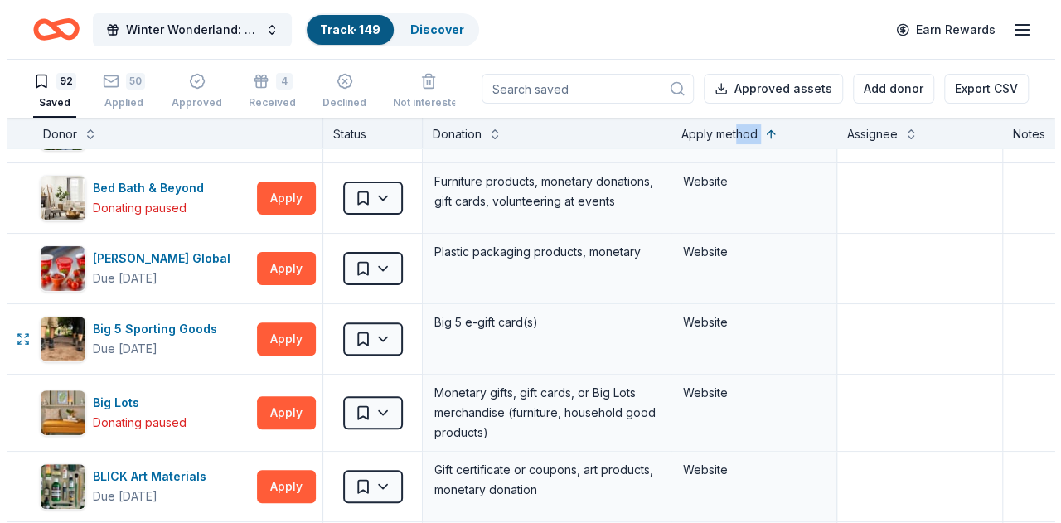
scroll to position [3369, 0]
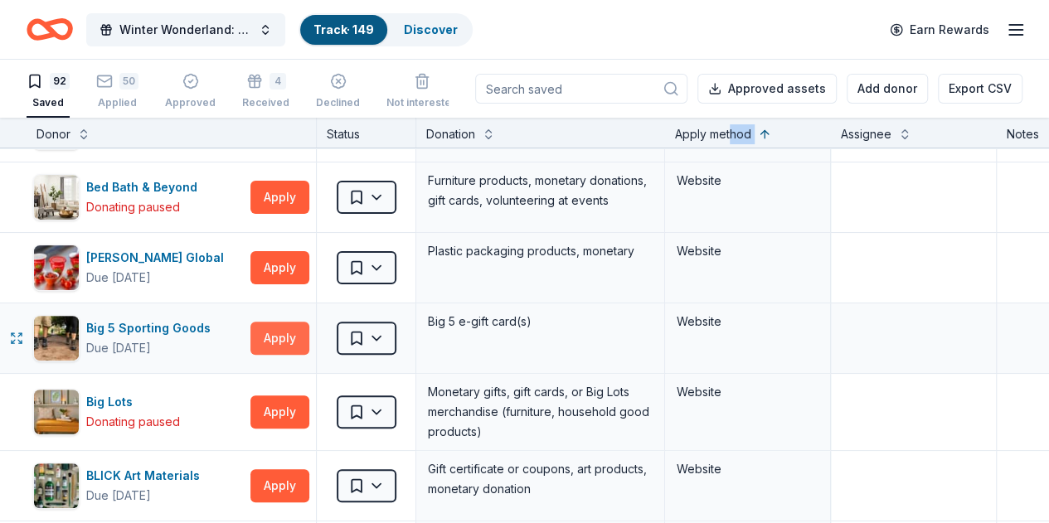
click at [279, 328] on button "Apply" at bounding box center [279, 338] width 59 height 33
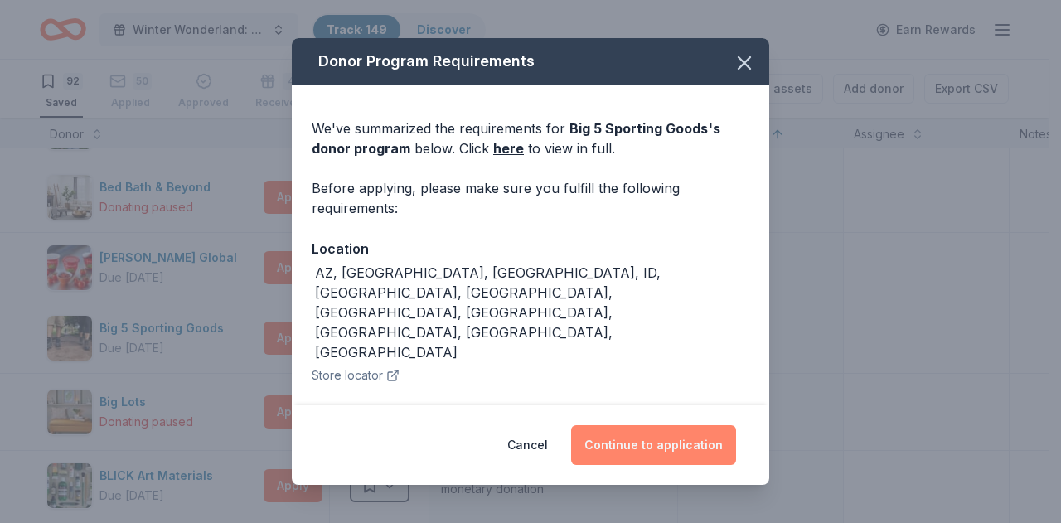
click at [658, 440] on button "Continue to application" at bounding box center [653, 445] width 165 height 40
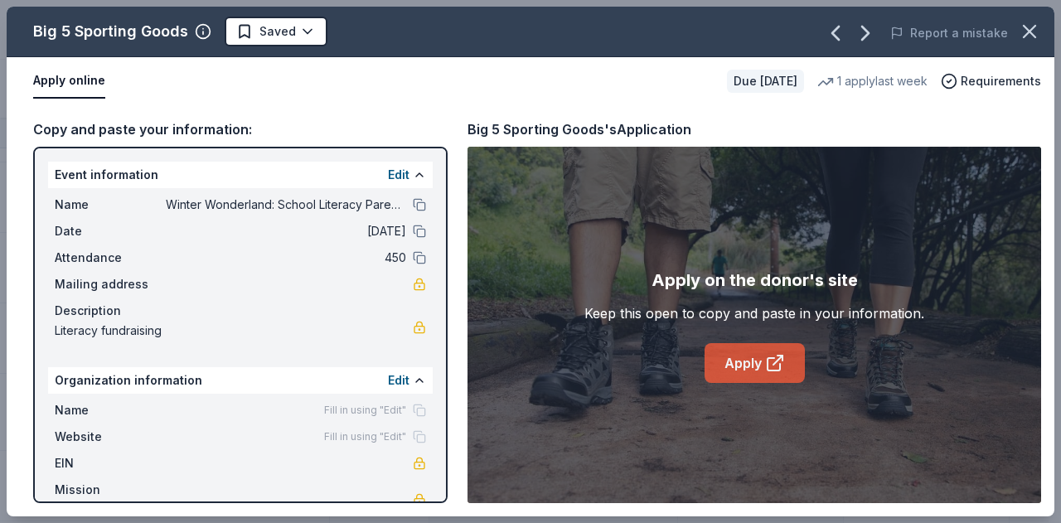
click at [750, 359] on link "Apply" at bounding box center [755, 363] width 100 height 40
click at [300, 35] on html "Winter Wonderland: School Literacy Parent Night Track · 149 Discover Earn Rewar…" at bounding box center [530, 261] width 1061 height 523
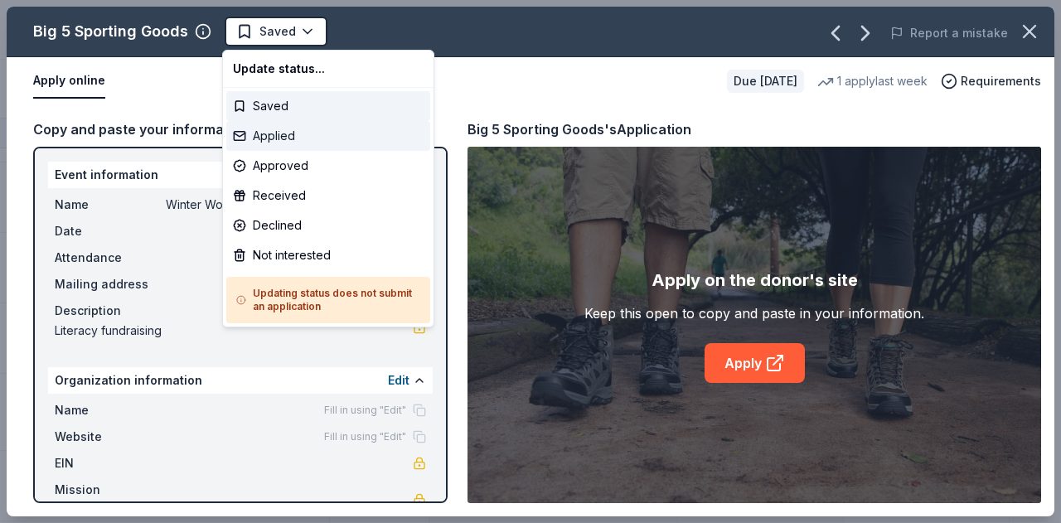
click at [292, 135] on div "Applied" at bounding box center [328, 136] width 204 height 30
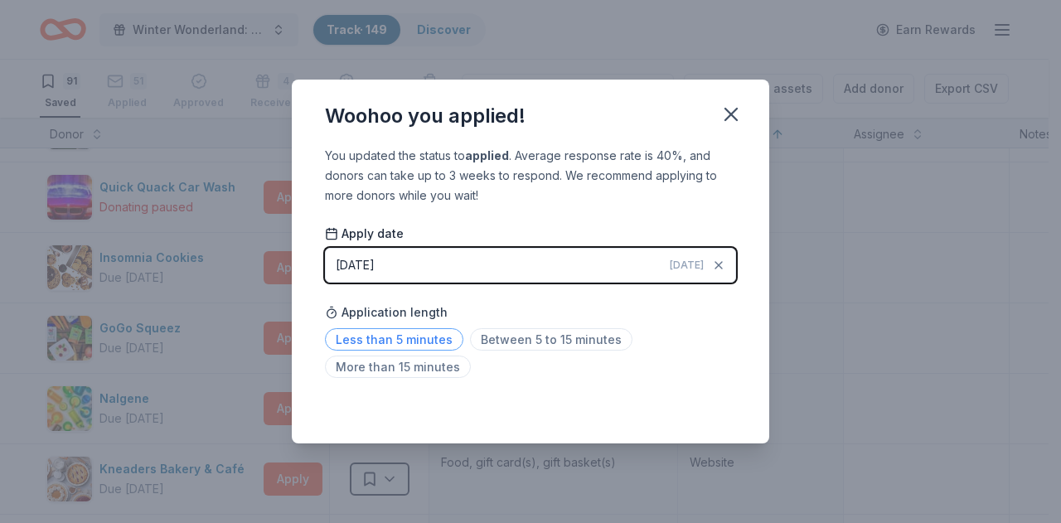
click at [379, 342] on span "Less than 5 minutes" at bounding box center [394, 339] width 138 height 22
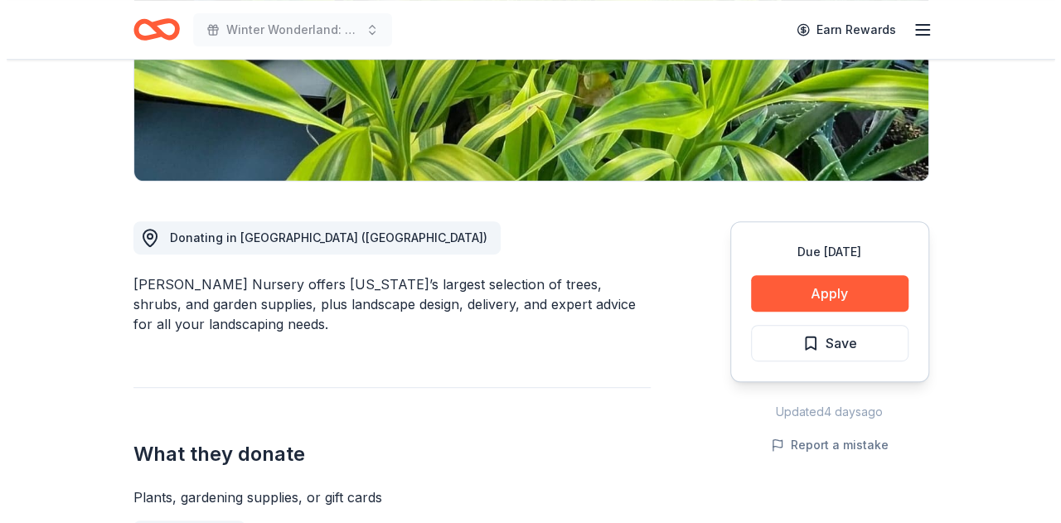
scroll to position [325, 0]
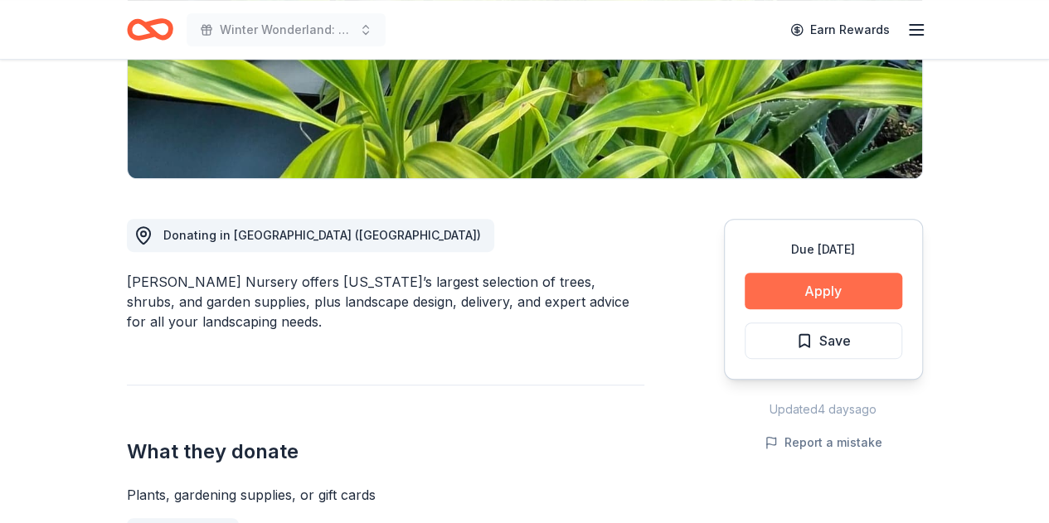
click at [837, 306] on button "Apply" at bounding box center [824, 291] width 158 height 36
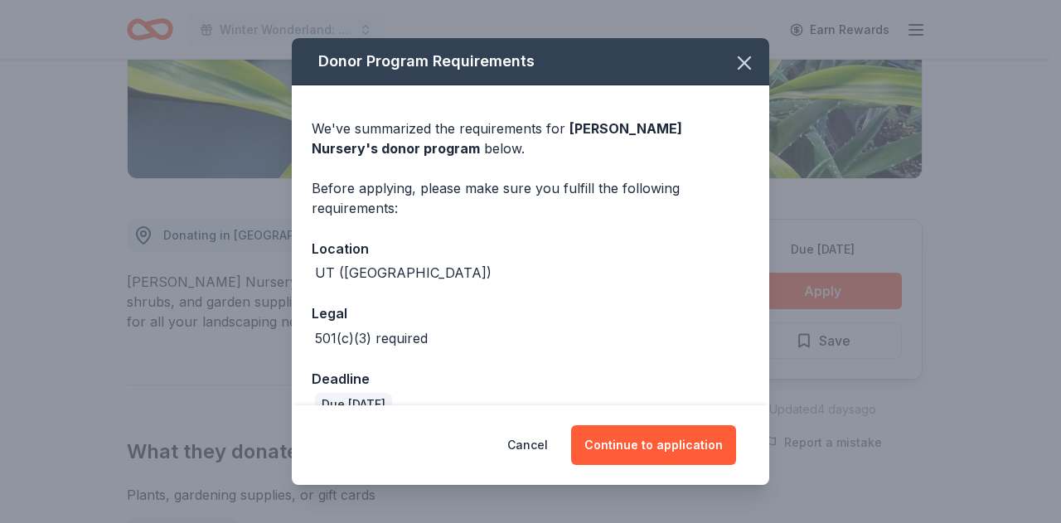
scroll to position [30, 0]
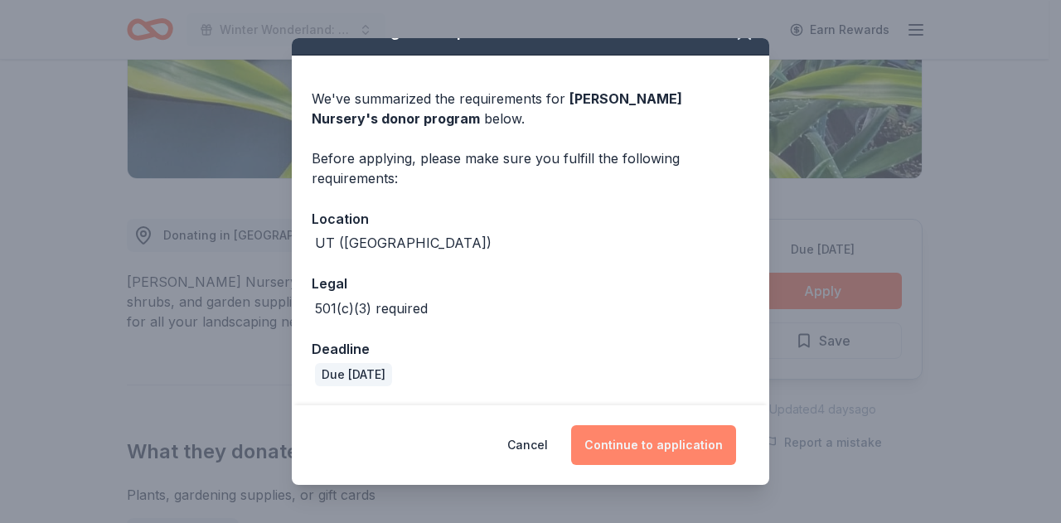
click at [658, 453] on button "Continue to application" at bounding box center [653, 445] width 165 height 40
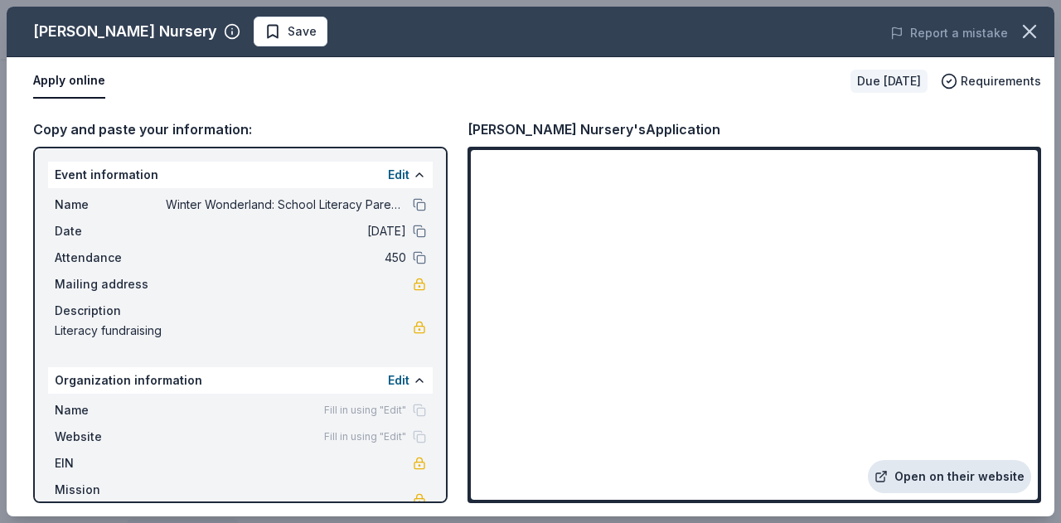
click at [952, 464] on link "Open on their website" at bounding box center [949, 476] width 163 height 33
click at [288, 22] on span "Save" at bounding box center [302, 32] width 29 height 20
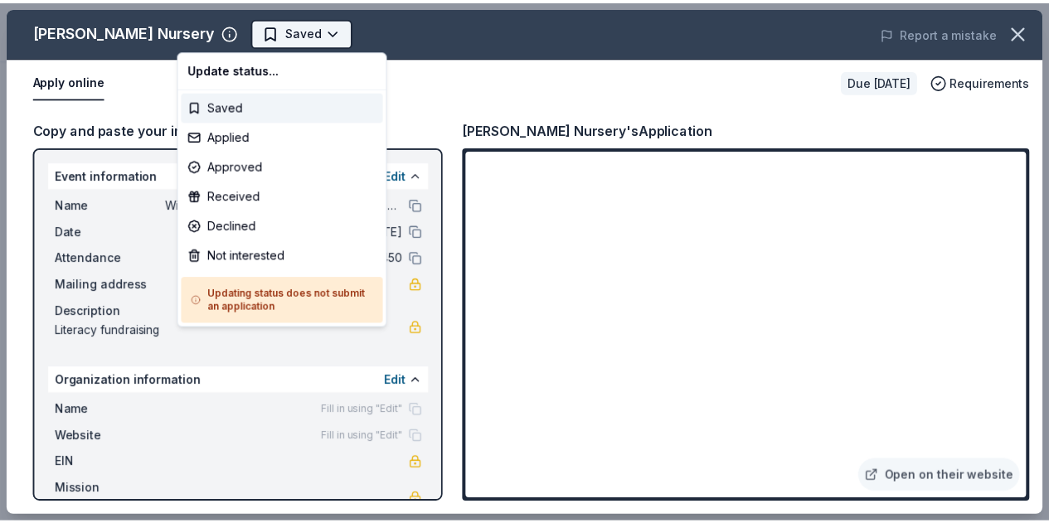
scroll to position [0, 0]
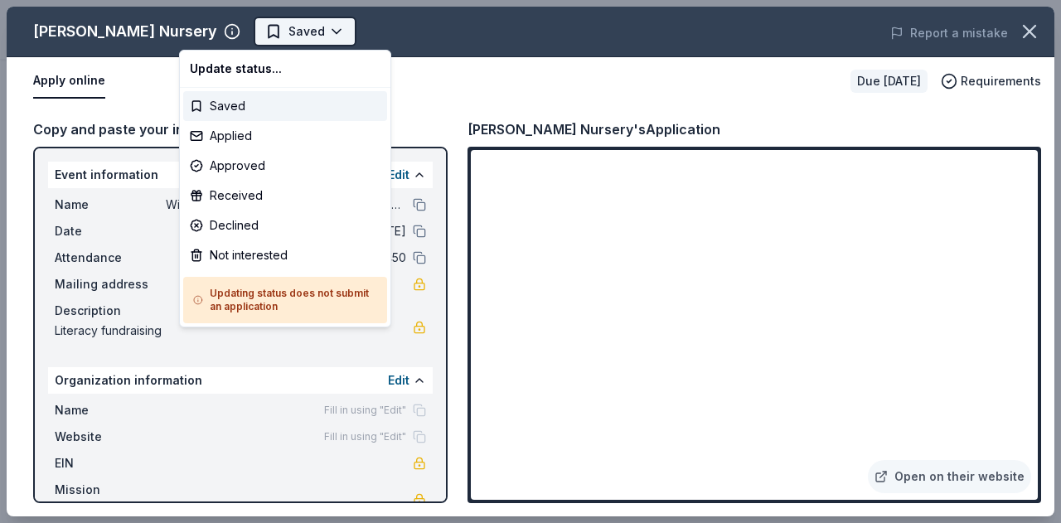
click at [247, 32] on body "Winter Wonderland: School Literacy Parent Night Saved Apply Due in 66 days Shar…" at bounding box center [524, 261] width 1049 height 523
click at [258, 145] on div "Applied" at bounding box center [285, 136] width 204 height 30
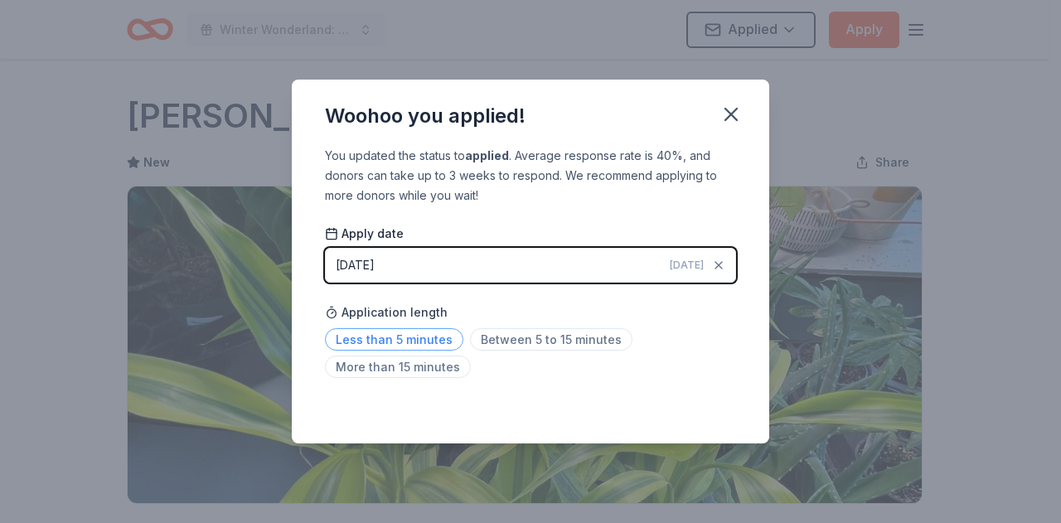
click at [401, 342] on span "Less than 5 minutes" at bounding box center [394, 339] width 138 height 22
click at [726, 109] on icon "button" at bounding box center [732, 115] width 12 height 12
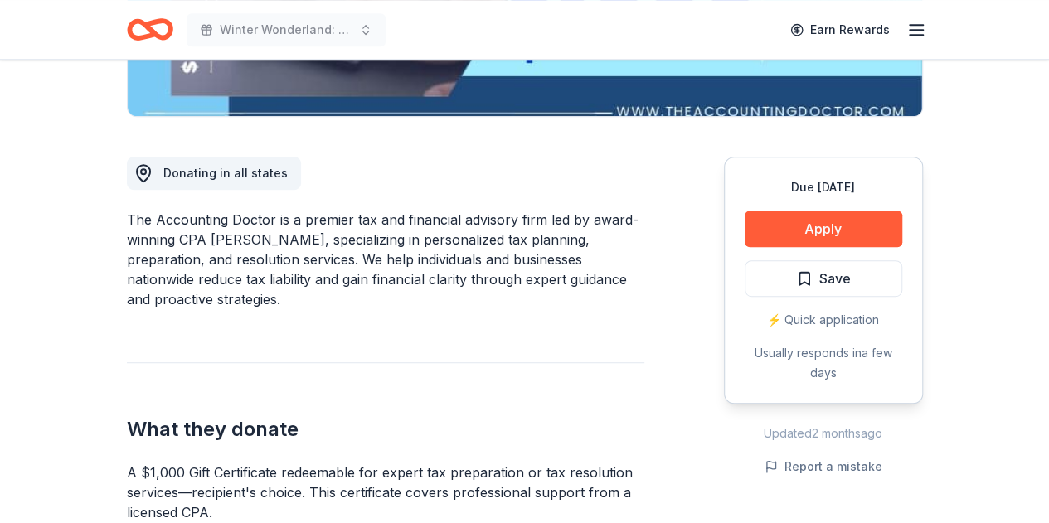
scroll to position [391, 0]
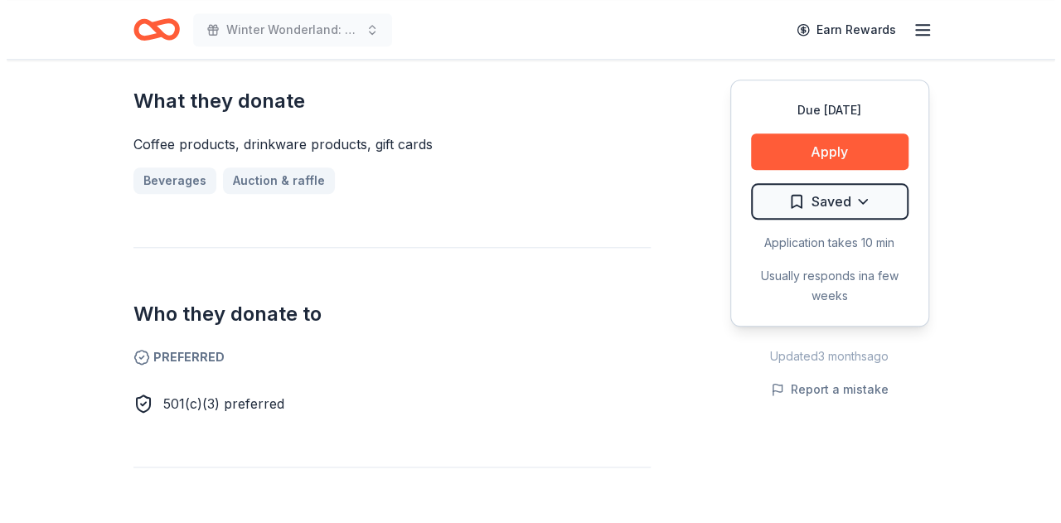
scroll to position [718, 0]
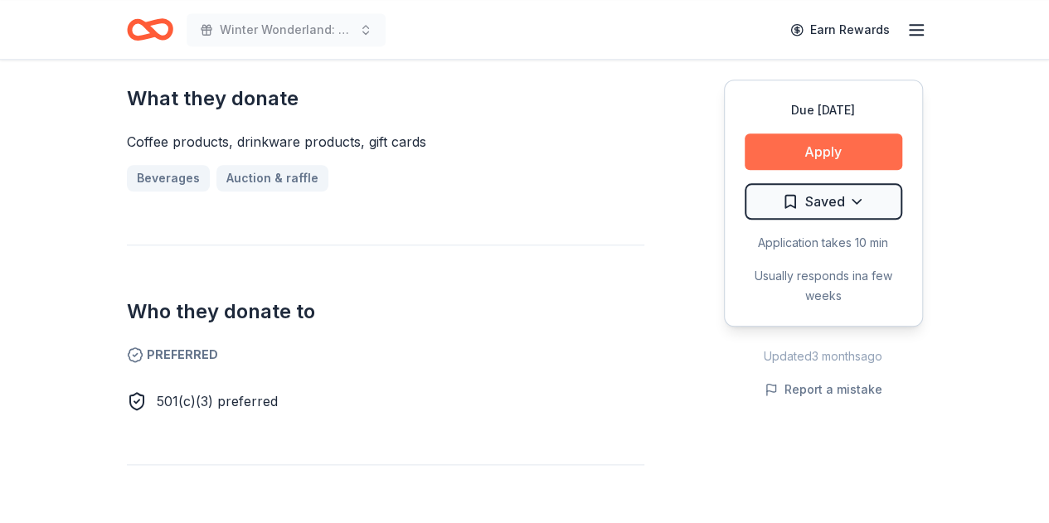
click at [838, 148] on button "Apply" at bounding box center [824, 152] width 158 height 36
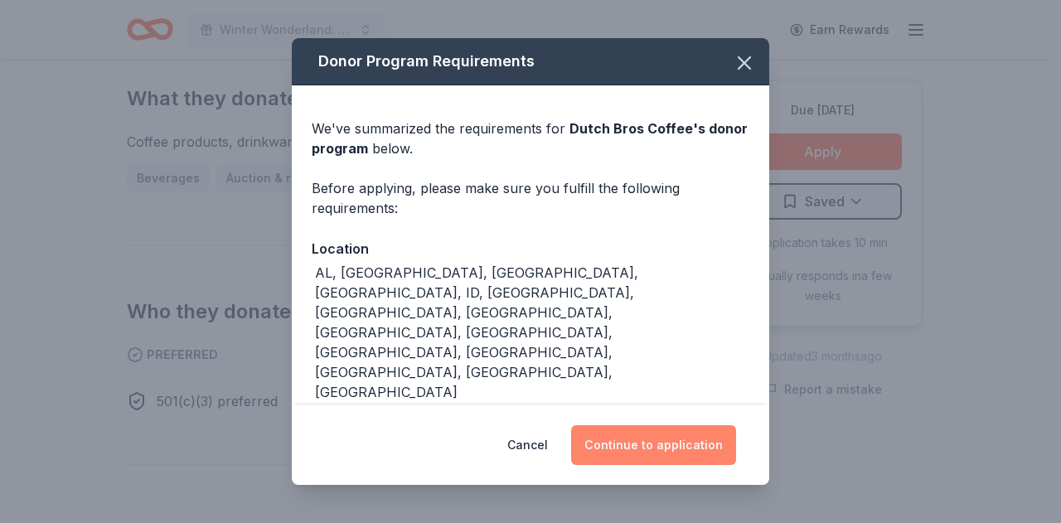
click at [643, 435] on button "Continue to application" at bounding box center [653, 445] width 165 height 40
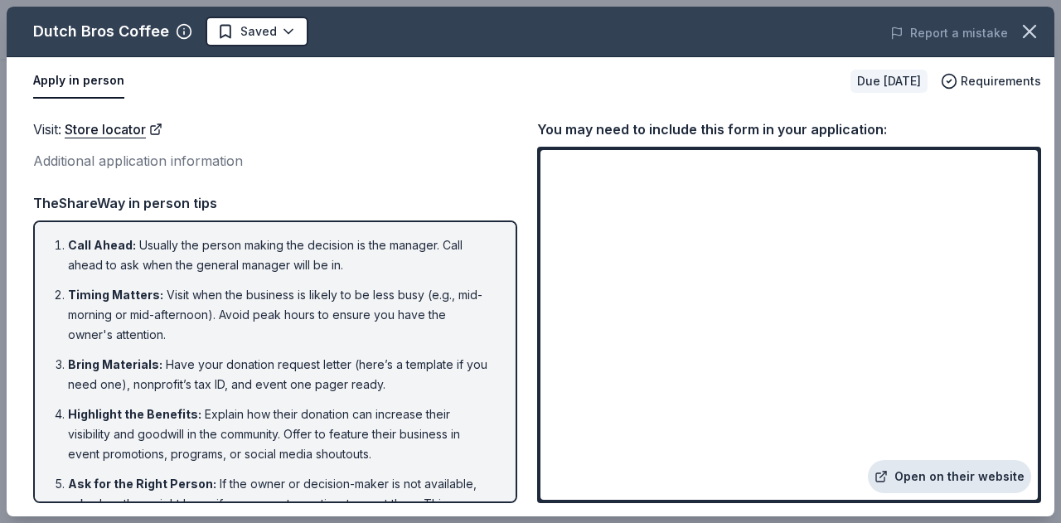
click at [957, 478] on link "Open on their website" at bounding box center [949, 476] width 163 height 33
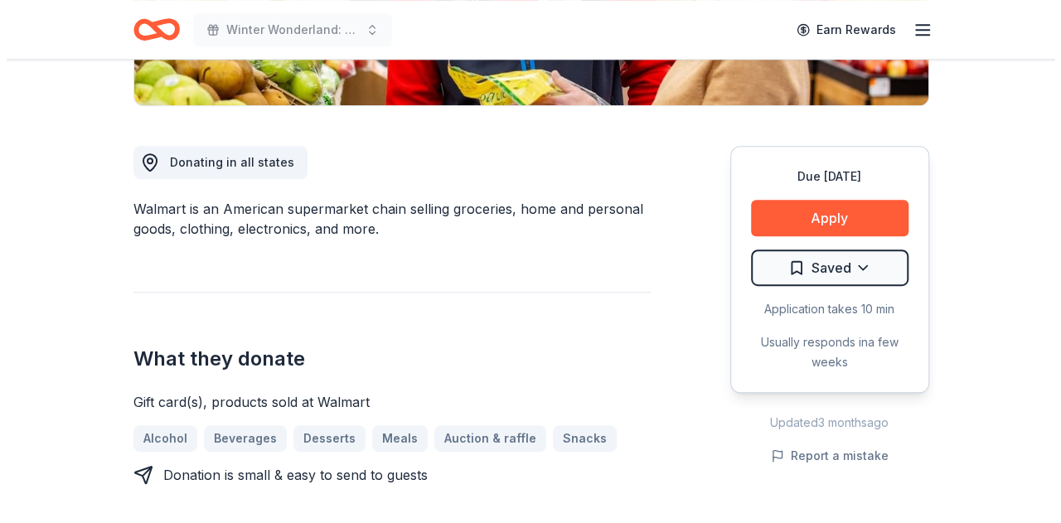
scroll to position [393, 0]
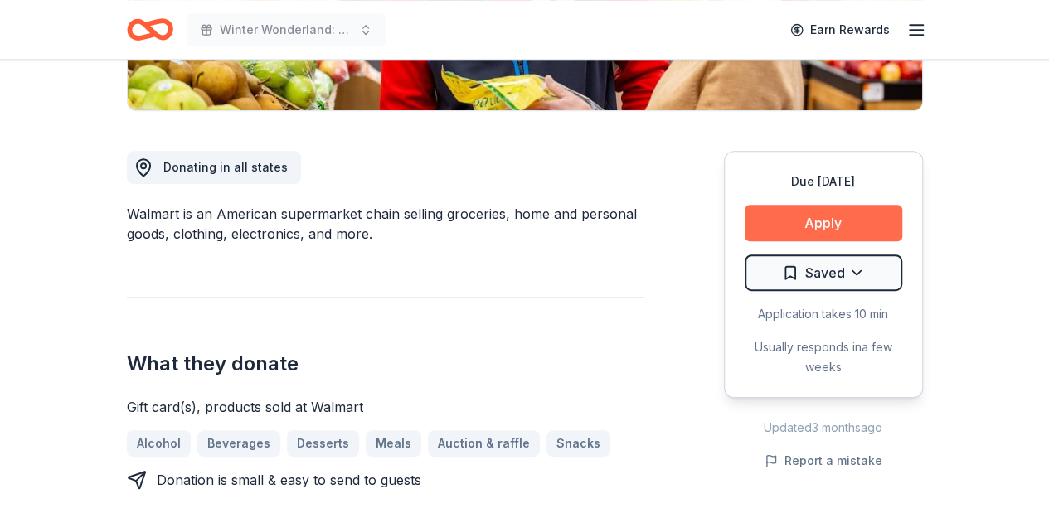
click at [793, 228] on button "Apply" at bounding box center [824, 223] width 158 height 36
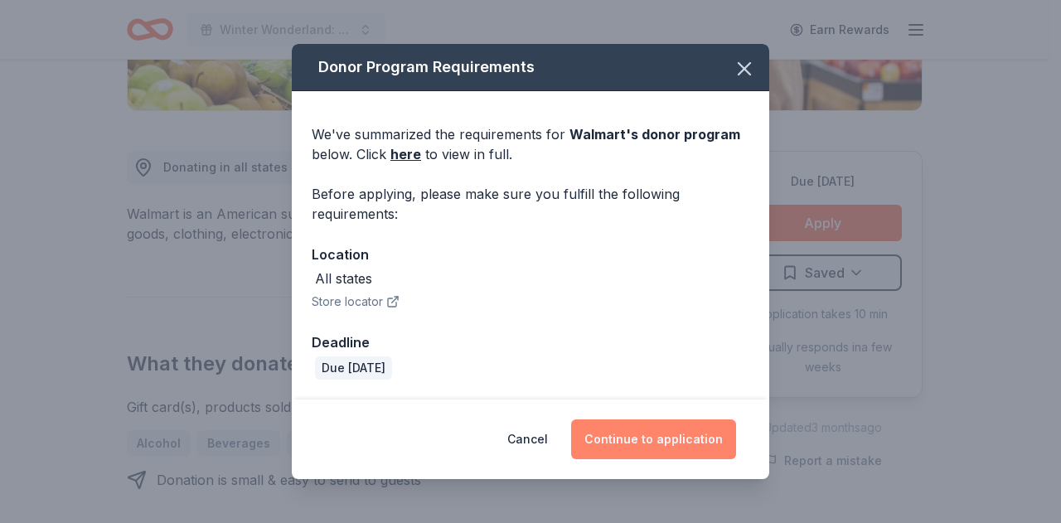
click at [689, 430] on button "Continue to application" at bounding box center [653, 440] width 165 height 40
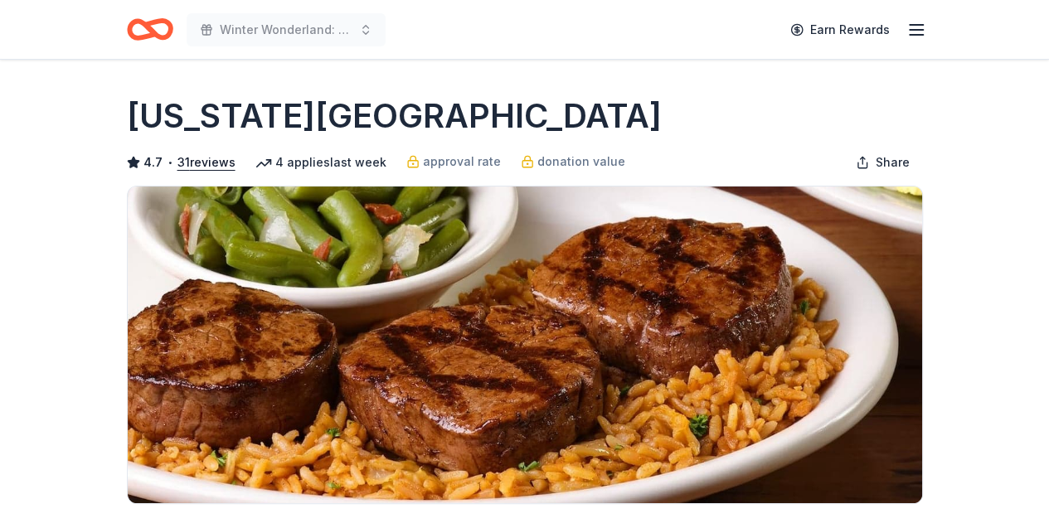
click at [406, 152] on link "approval rate" at bounding box center [453, 162] width 95 height 20
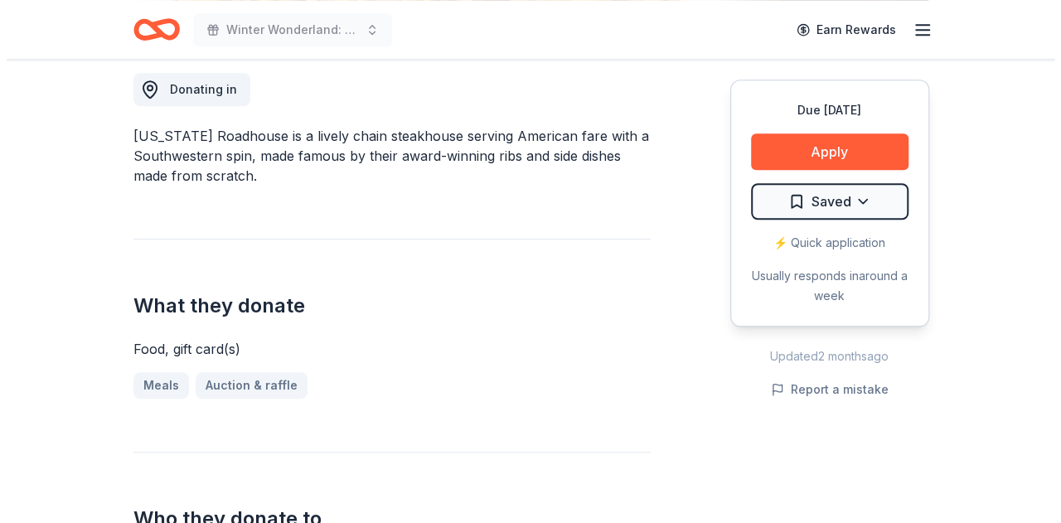
scroll to position [472, 0]
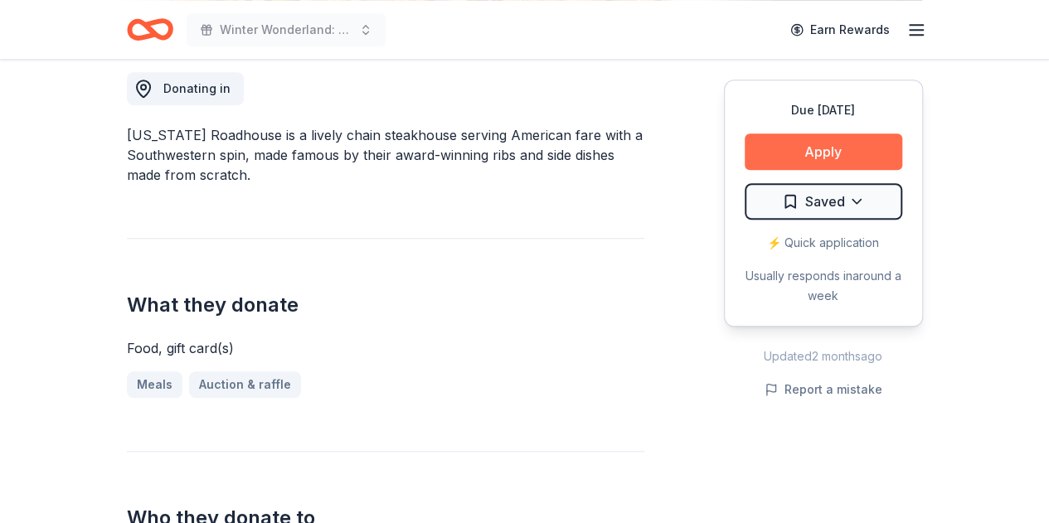
click at [833, 157] on button "Apply" at bounding box center [824, 152] width 158 height 36
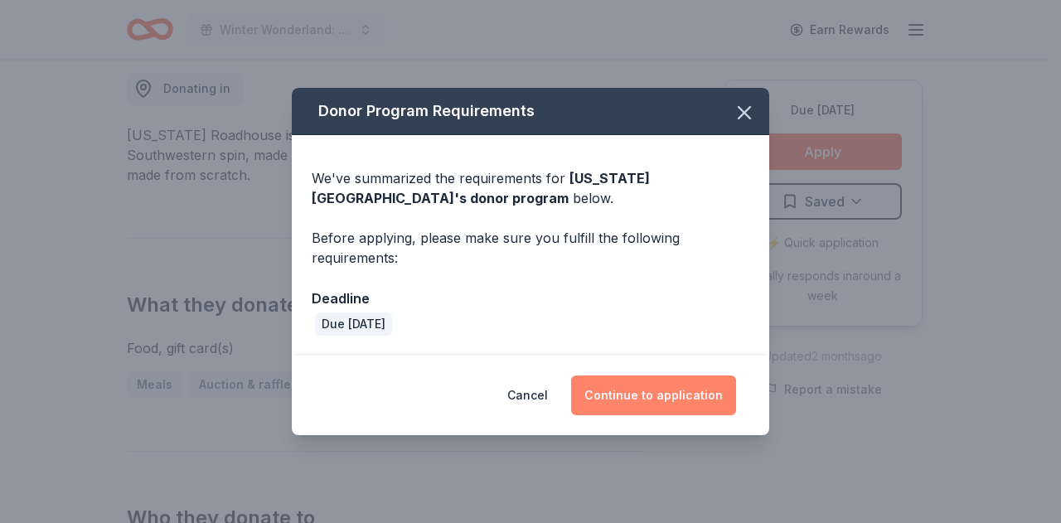
click at [678, 386] on button "Continue to application" at bounding box center [653, 396] width 165 height 40
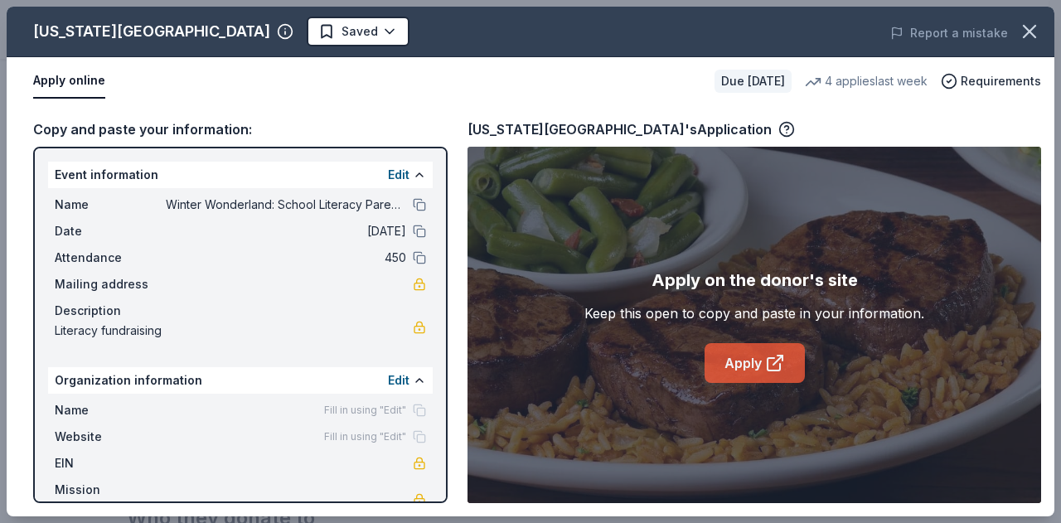
click at [755, 366] on link "Apply" at bounding box center [755, 363] width 100 height 40
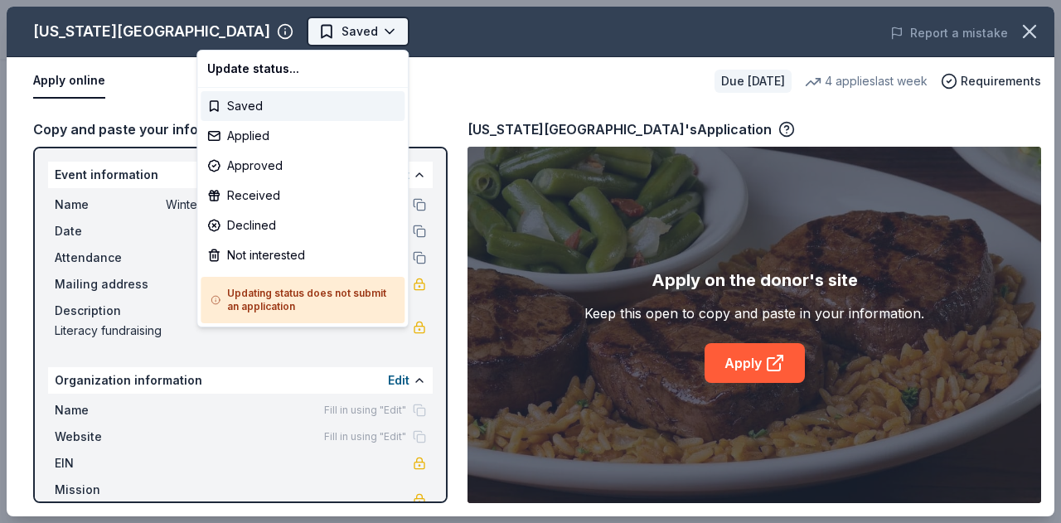
click at [270, 31] on body "Winter Wonderland: School Literacy Parent Night Saved Apply Due in 66 days Shar…" at bounding box center [524, 261] width 1049 height 523
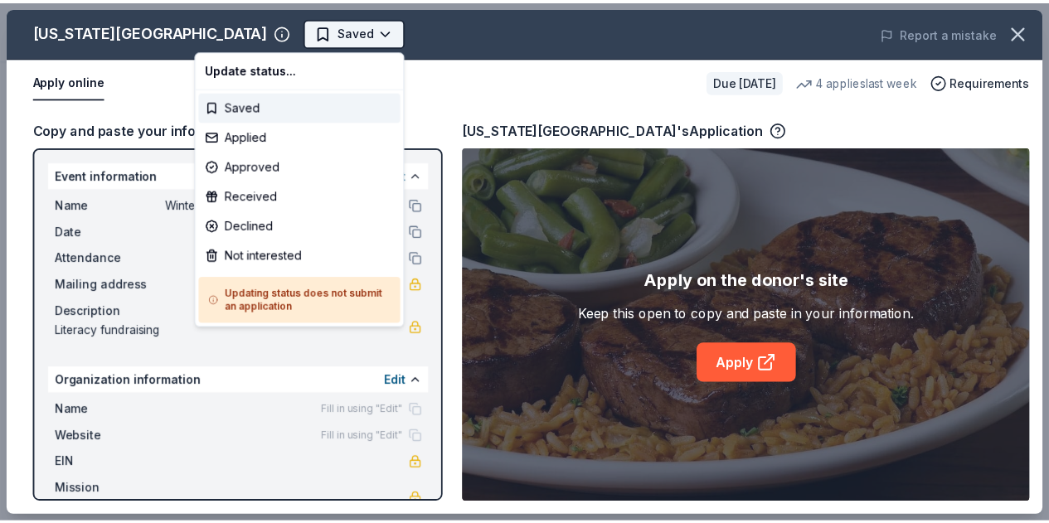
scroll to position [0, 0]
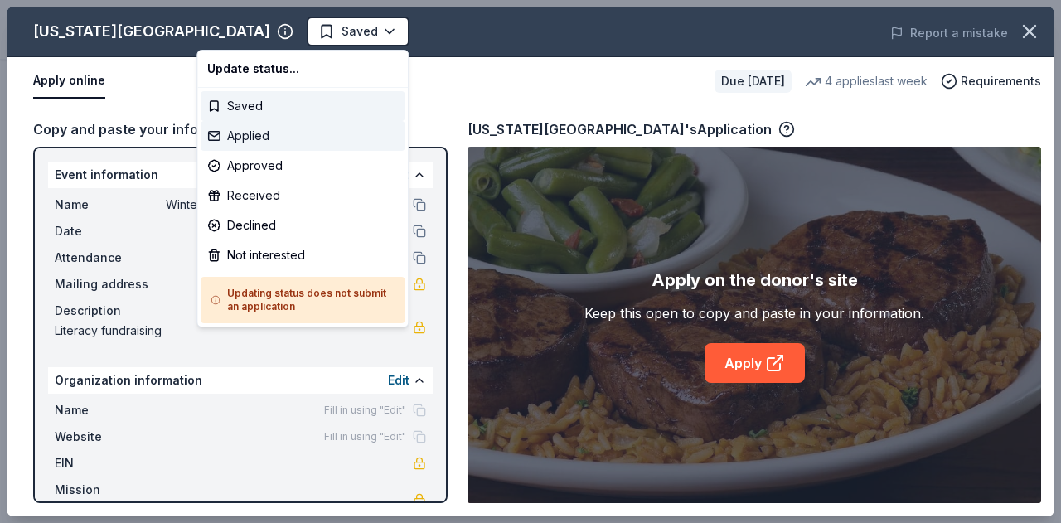
click at [289, 132] on div "Applied" at bounding box center [303, 136] width 204 height 30
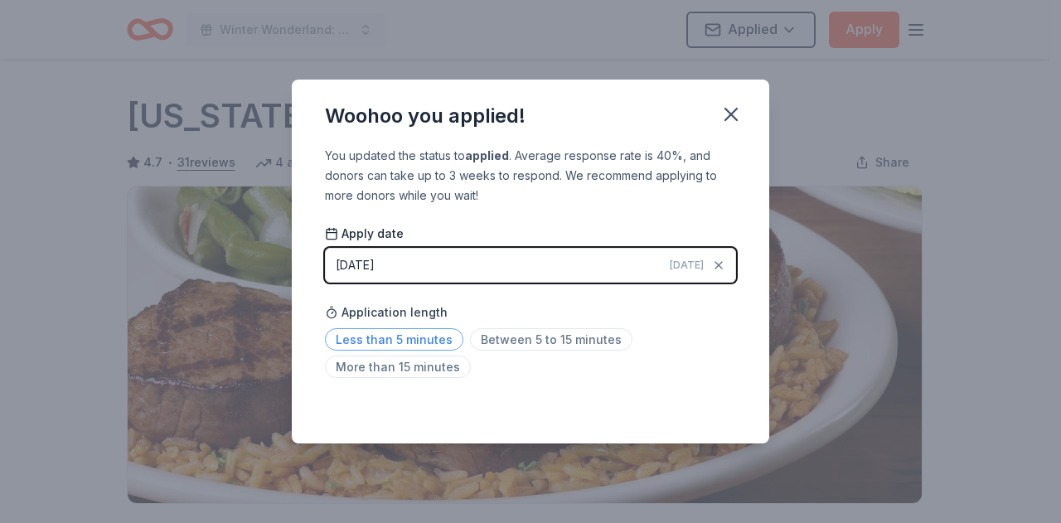
click at [405, 347] on span "Less than 5 minutes" at bounding box center [394, 339] width 138 height 22
click at [721, 108] on icon "button" at bounding box center [731, 114] width 23 height 23
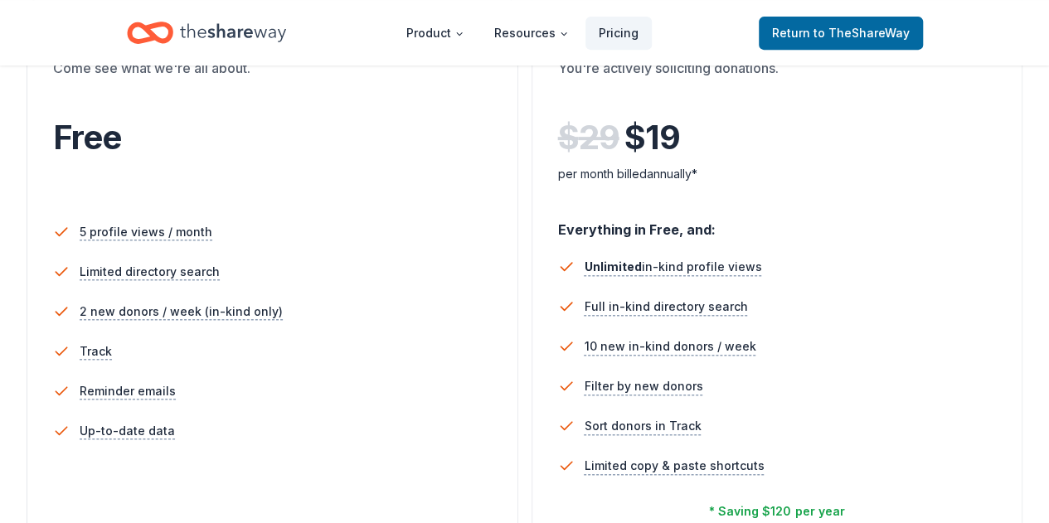
scroll to position [358, 0]
